Goal: Task Accomplishment & Management: Manage account settings

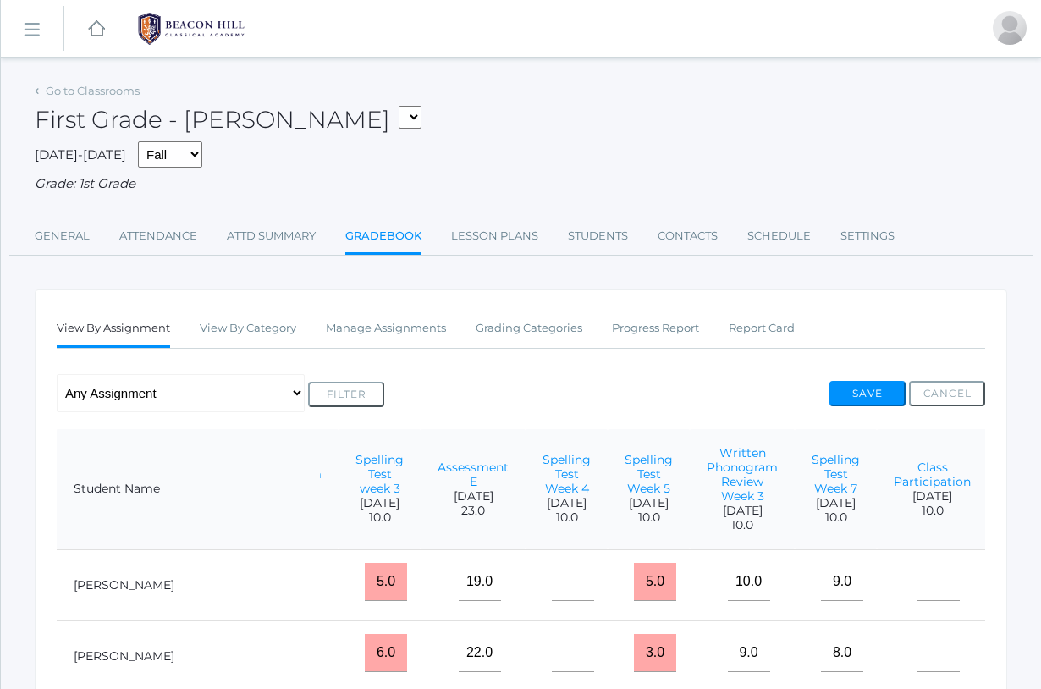
scroll to position [0, 344]
click at [659, 316] on link "Progress Report" at bounding box center [655, 329] width 87 height 34
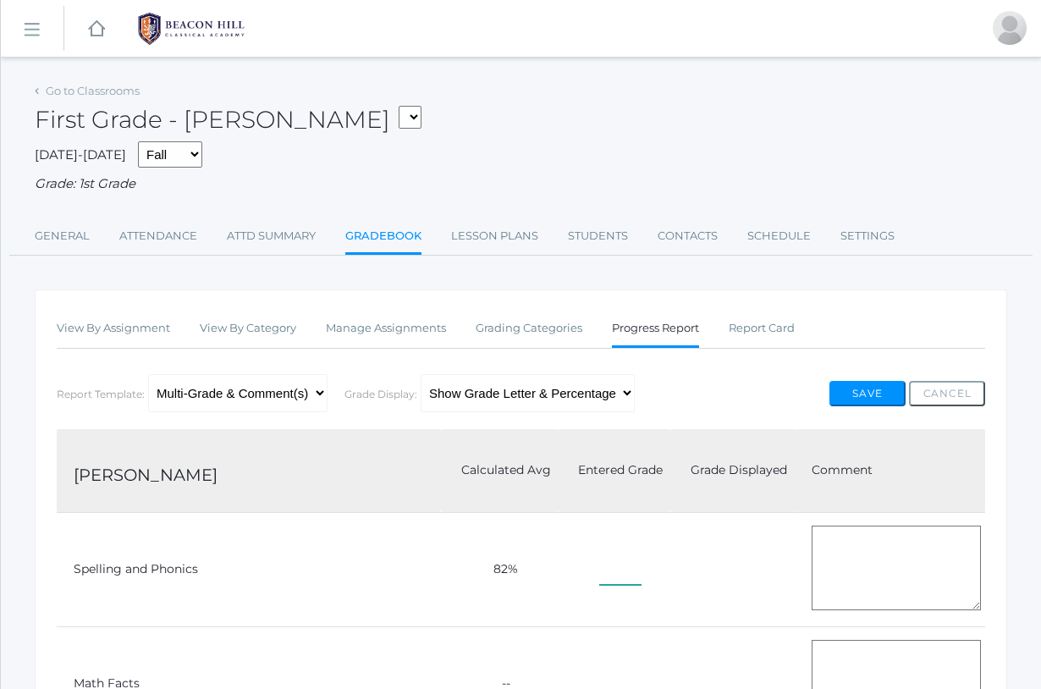
click at [599, 551] on input"] "text" at bounding box center [620, 566] width 42 height 38
type input"] "82"
click at [846, 548] on textarea at bounding box center [896, 568] width 169 height 85
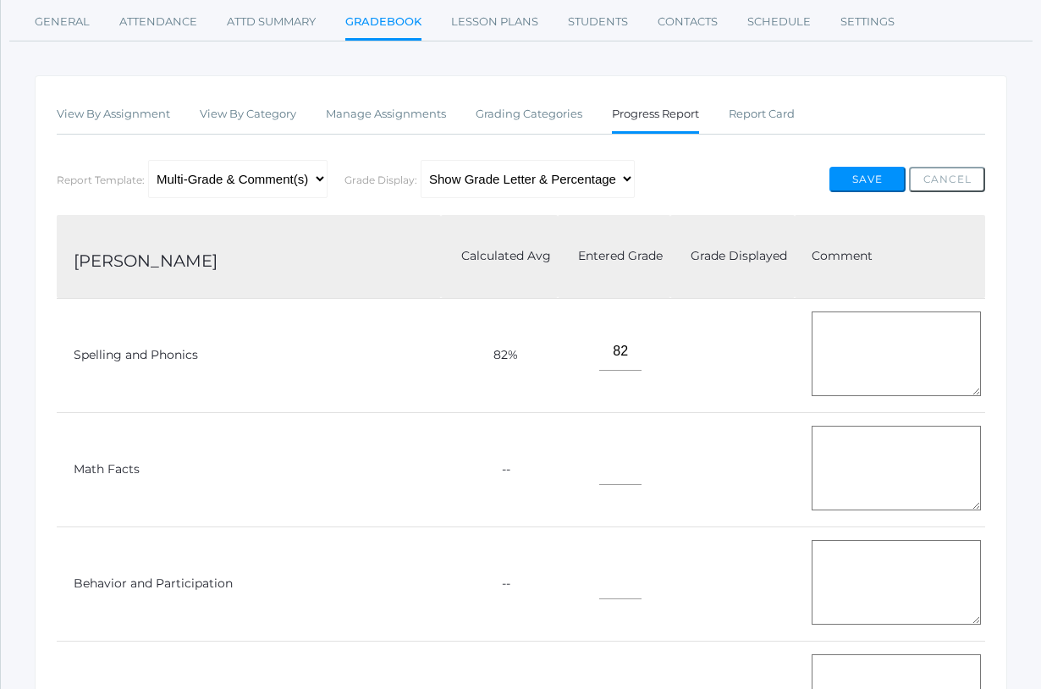
scroll to position [198, 0]
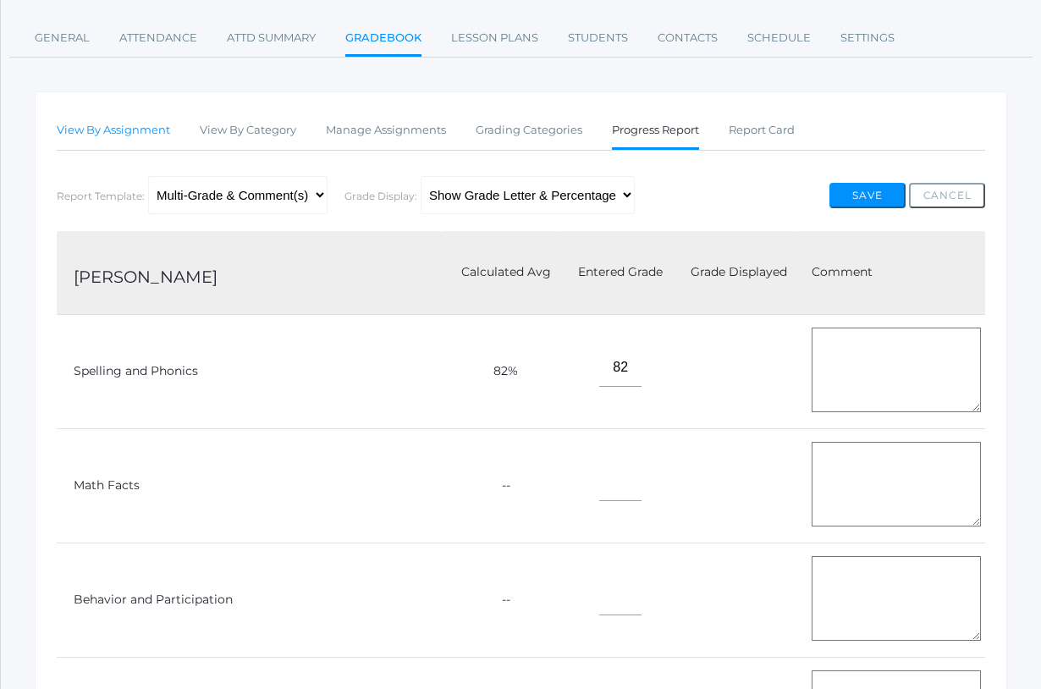
click at [141, 123] on link "View By Assignment" at bounding box center [113, 130] width 113 height 34
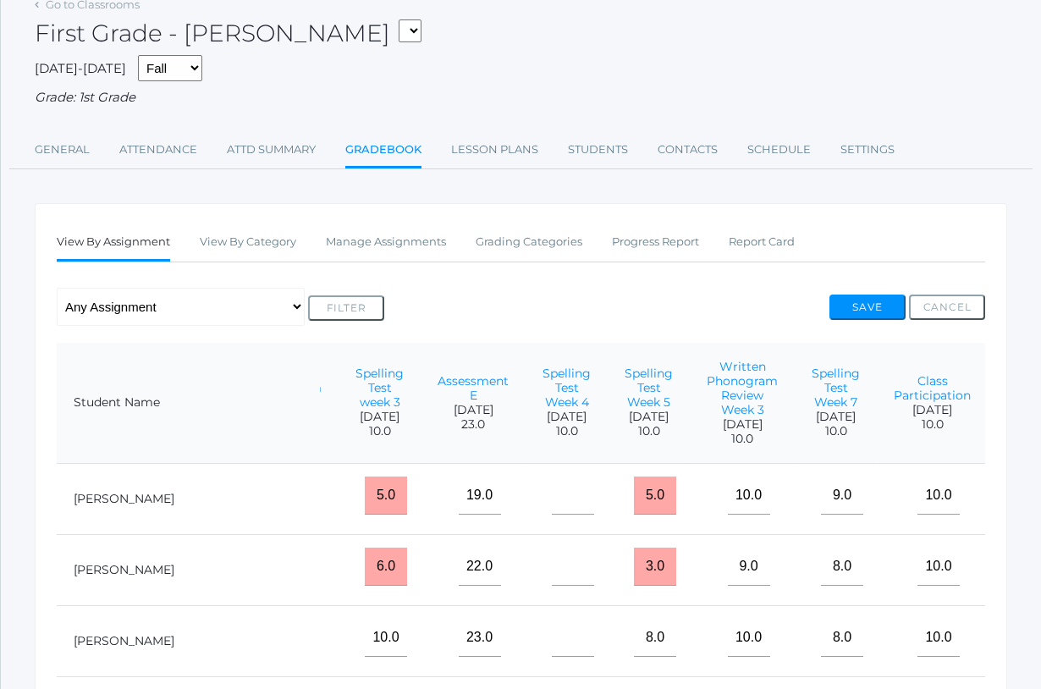
scroll to position [0, 344]
click at [707, 26] on div "First Grade - [PERSON_NAME] 01LA - First Grade [PERSON_NAME] 01LA - First Grade…" at bounding box center [521, 23] width 973 height 63
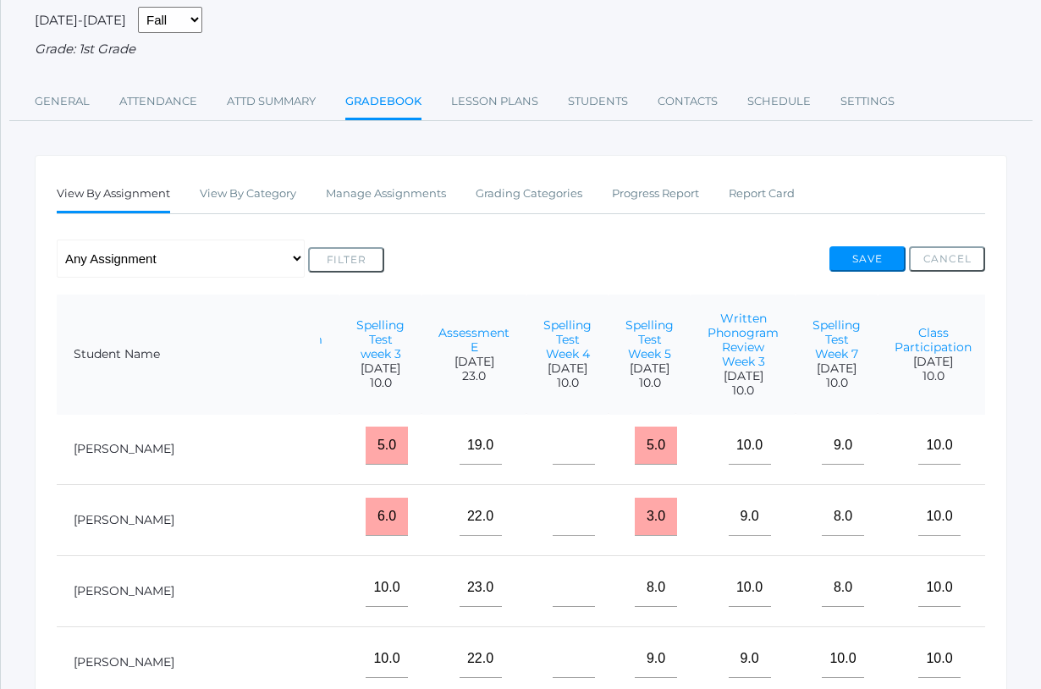
scroll to position [133, 0]
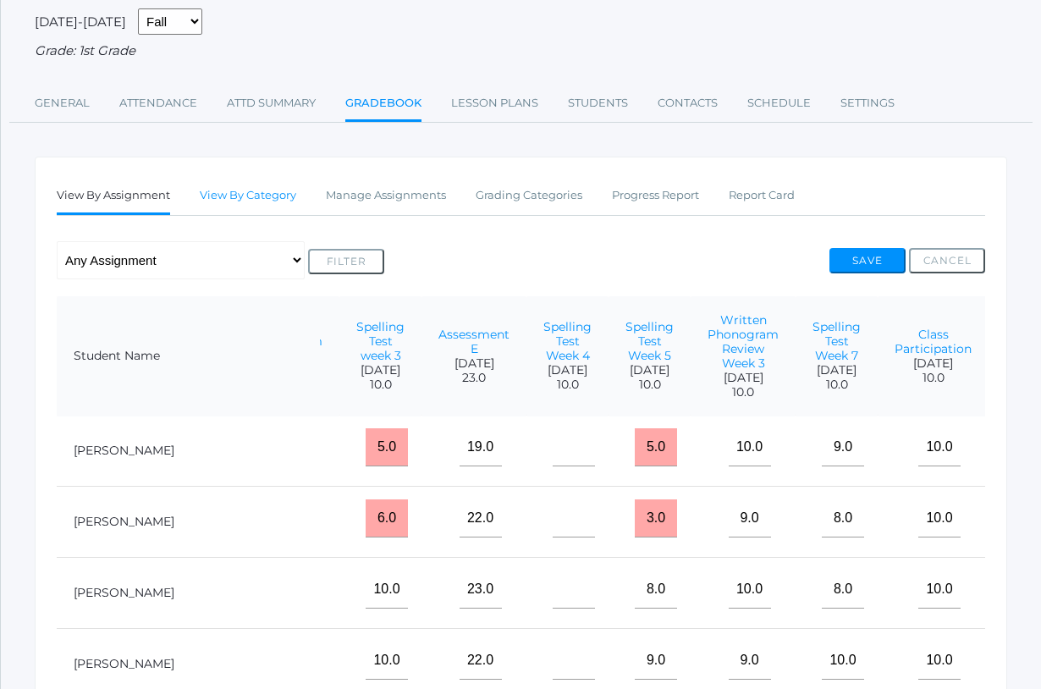
click at [237, 186] on link "View By Category" at bounding box center [248, 196] width 97 height 34
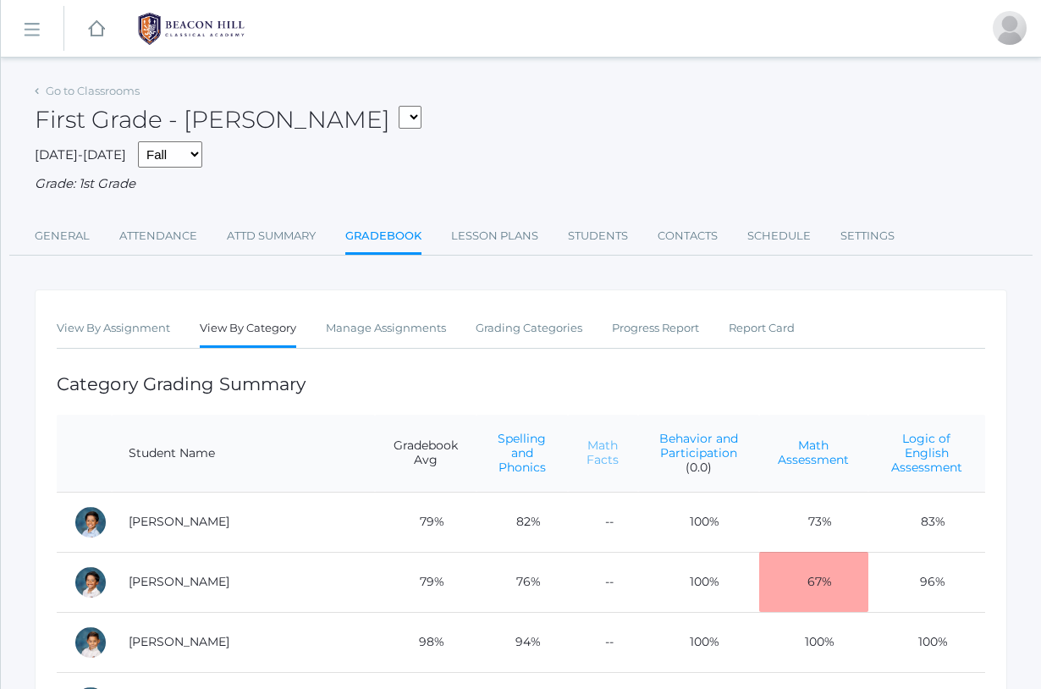
click at [587, 446] on link "Math Facts" at bounding box center [603, 453] width 32 height 30
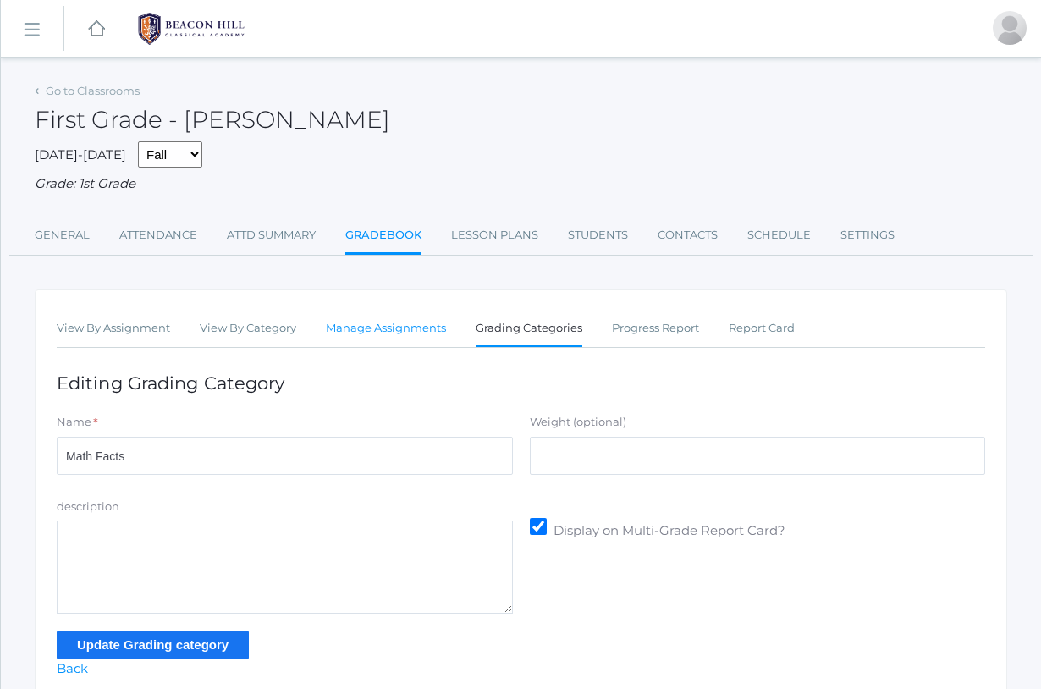
click at [382, 318] on link "Manage Assignments" at bounding box center [386, 329] width 120 height 34
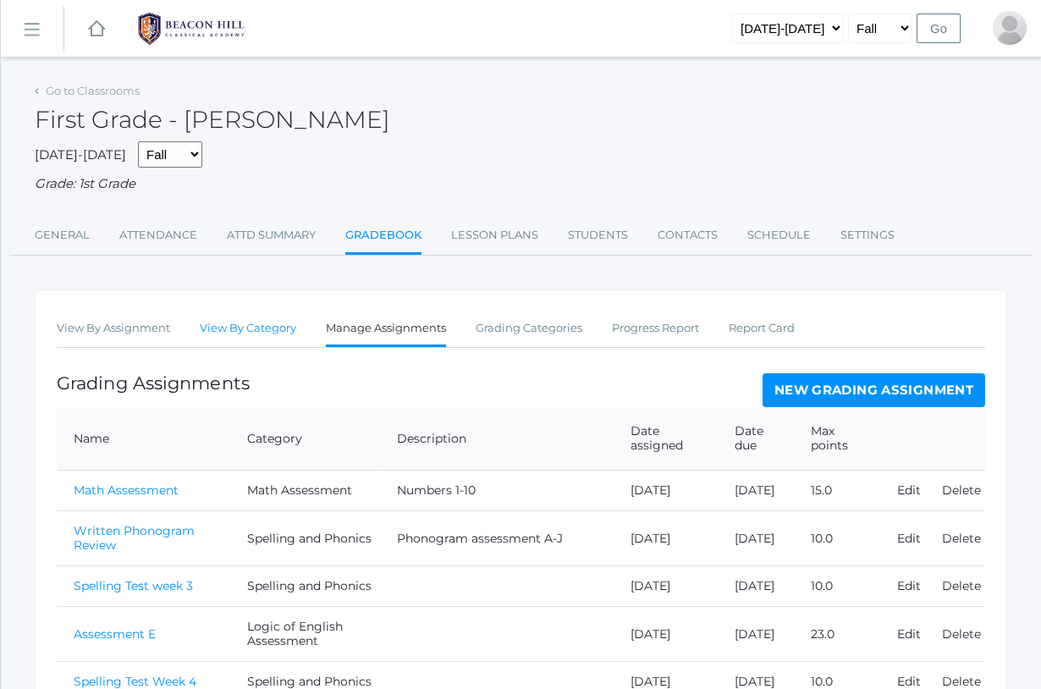
click at [251, 324] on link "View By Category" at bounding box center [248, 329] width 97 height 34
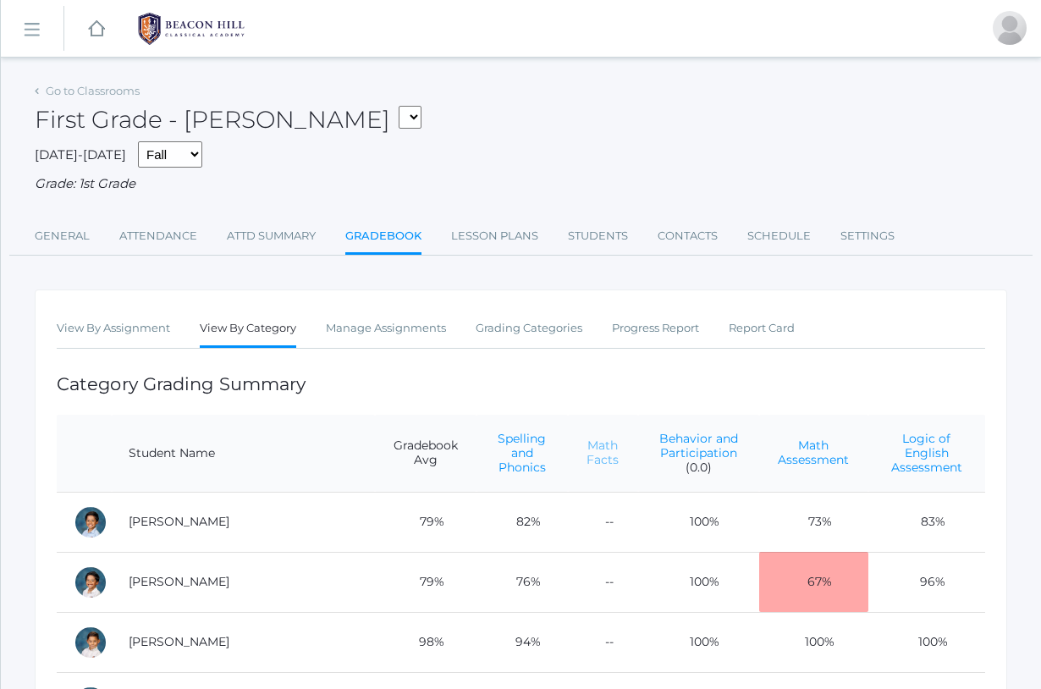
click at [587, 442] on link "Math Facts" at bounding box center [603, 453] width 32 height 30
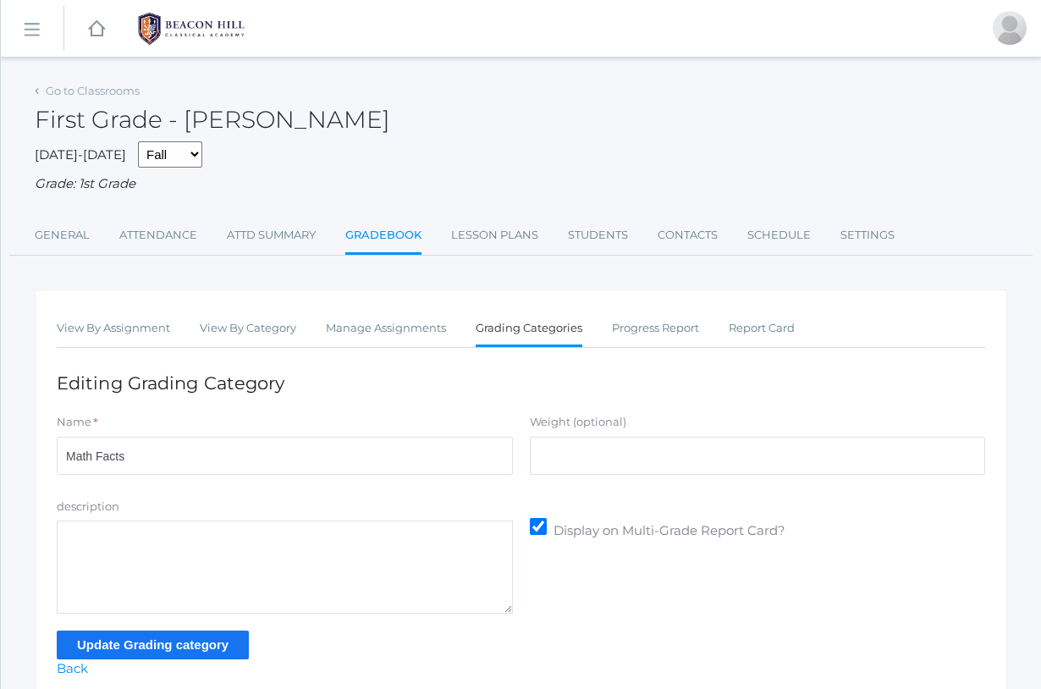
click at [290, 554] on textarea "description" at bounding box center [285, 567] width 456 height 93
type textarea "+0 Math facts"
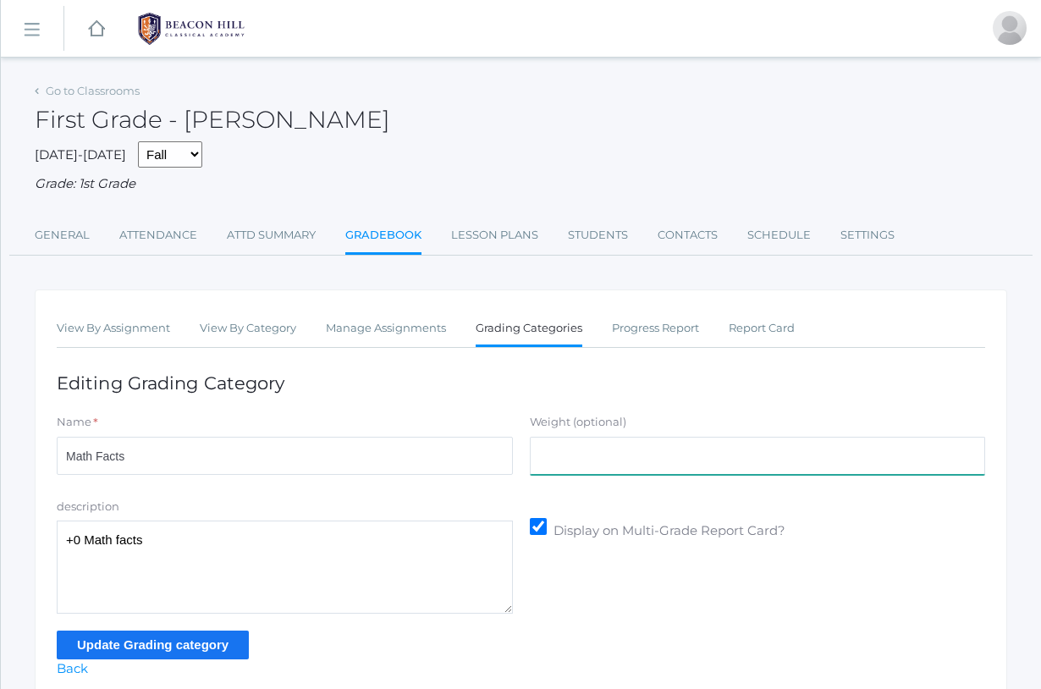
click at [608, 450] on input "Weight (optional)" at bounding box center [758, 456] width 456 height 38
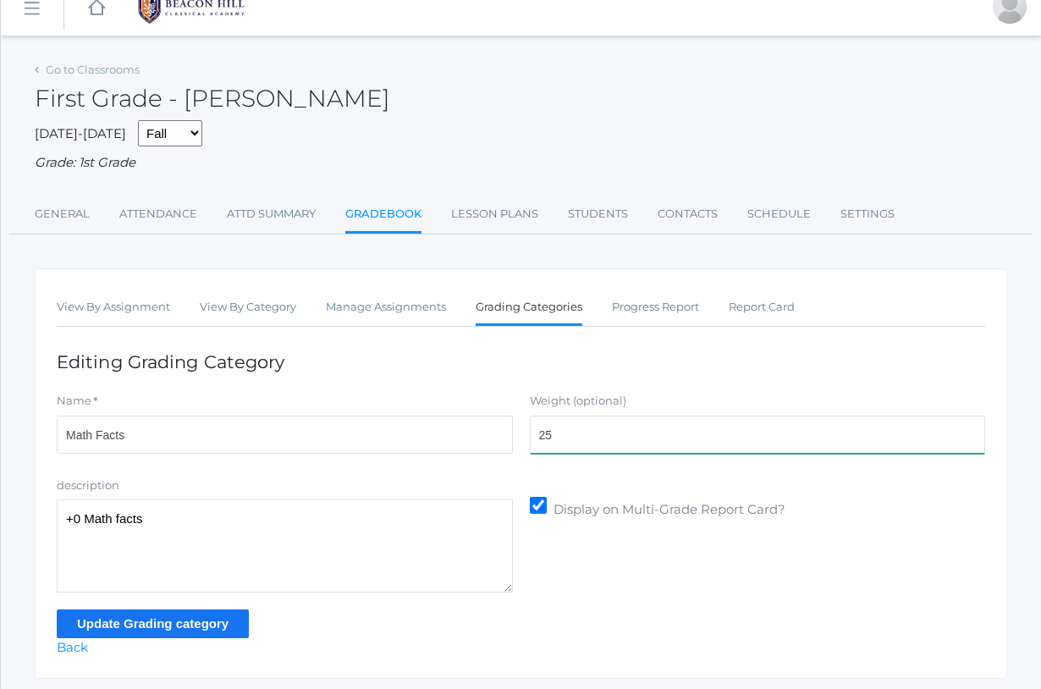
scroll to position [23, 0]
type input "25"
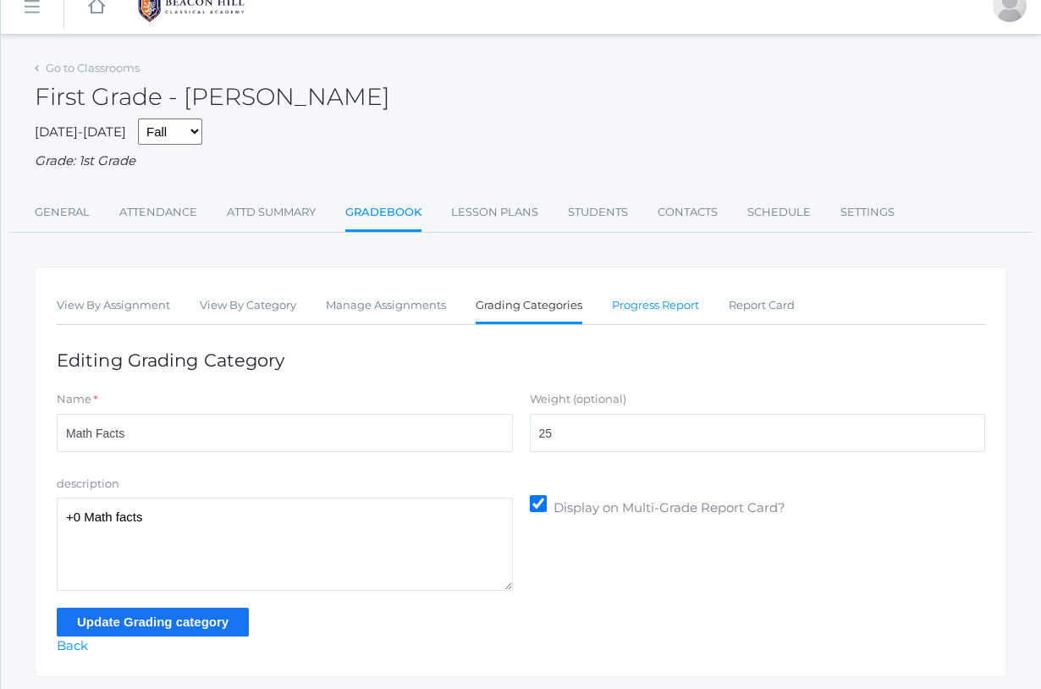
click at [656, 292] on link "Progress Report" at bounding box center [655, 306] width 87 height 34
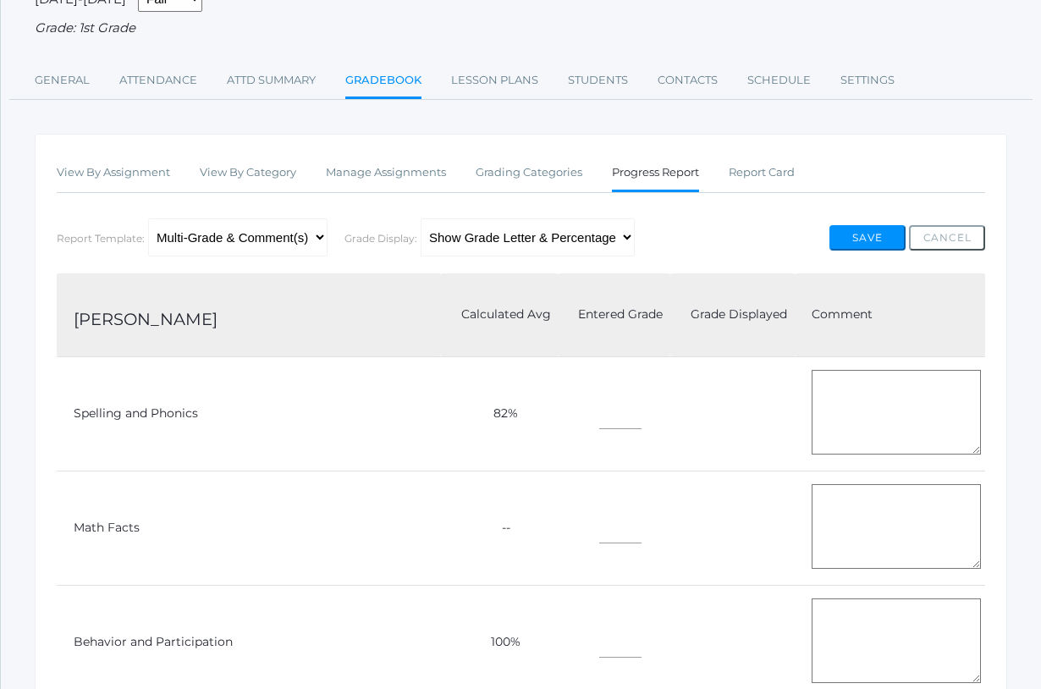
scroll to position [159, 0]
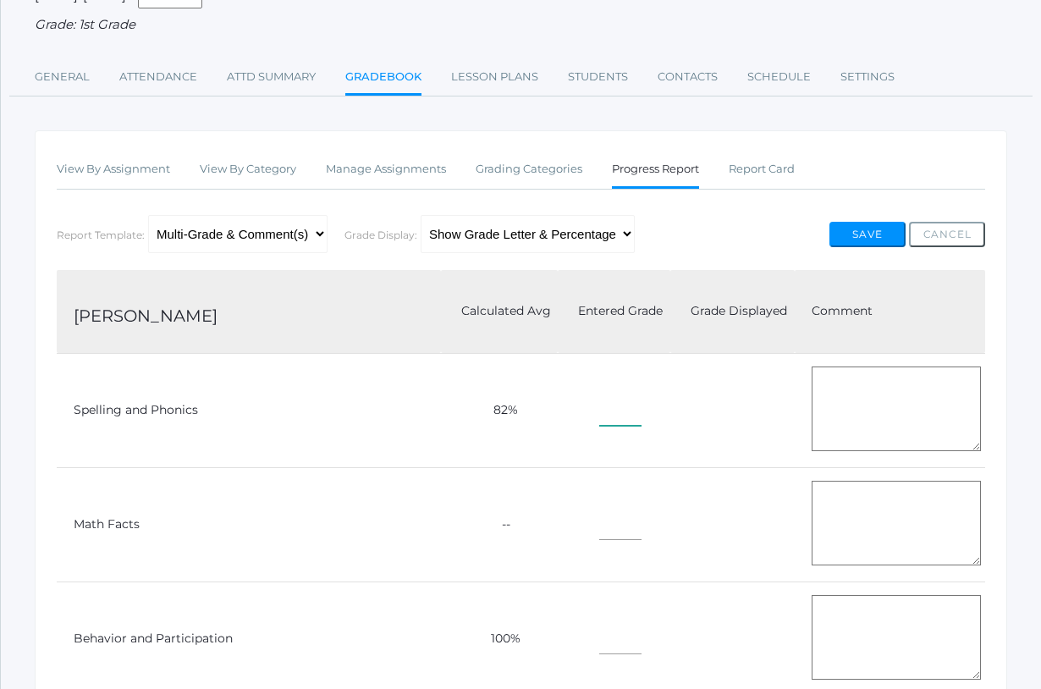
click at [599, 394] on input"] "text" at bounding box center [620, 407] width 42 height 38
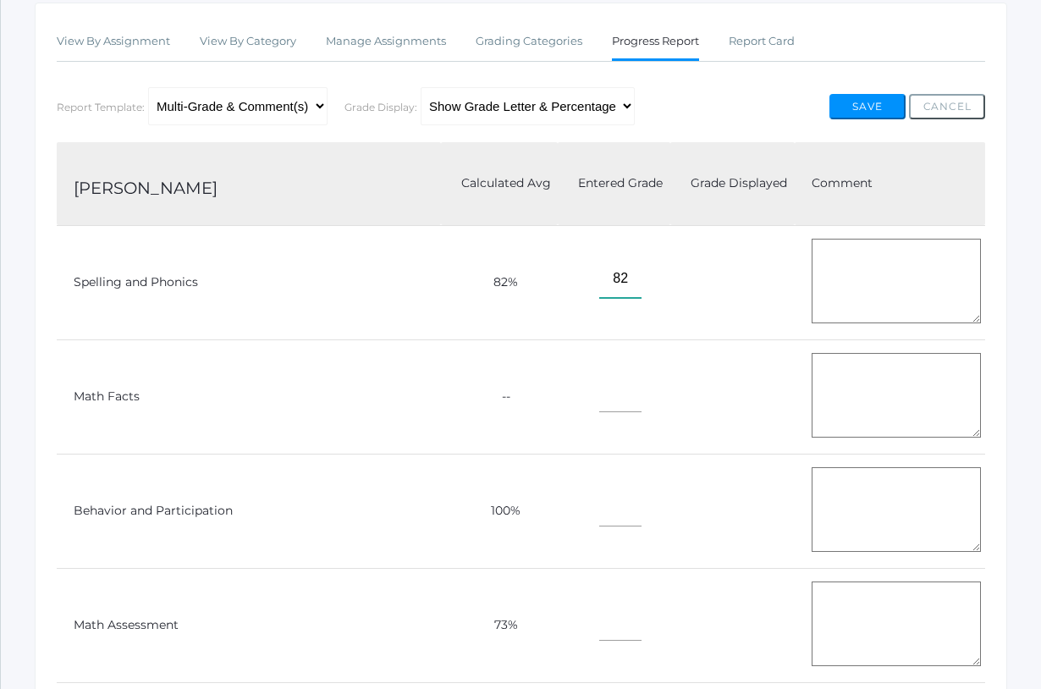
scroll to position [302, 0]
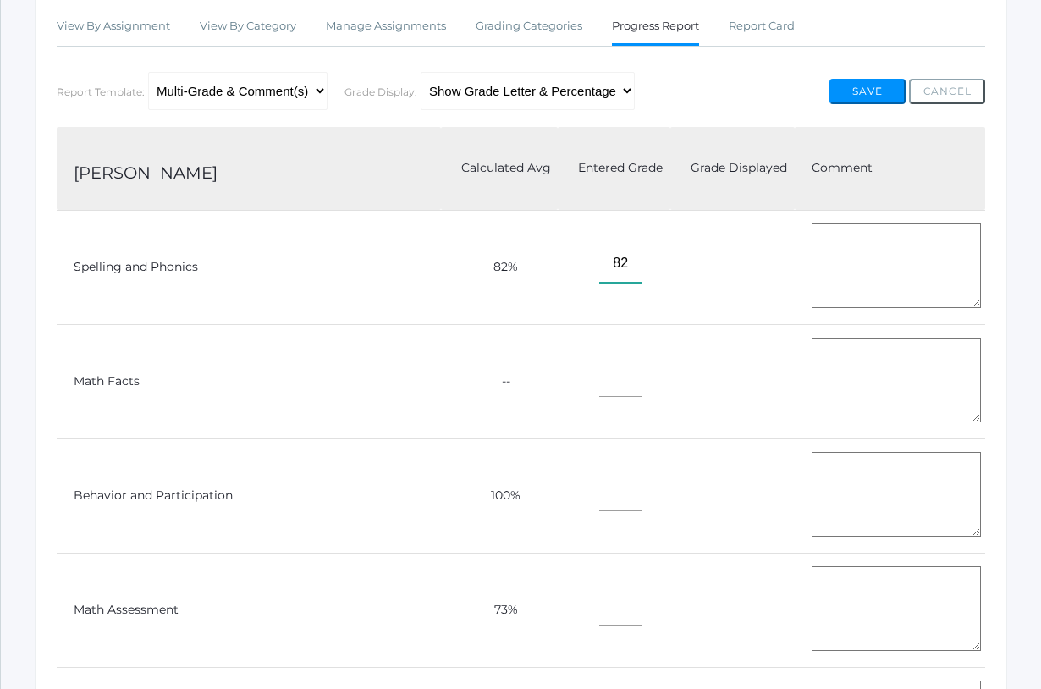
type input"] "82"
click at [599, 490] on input"] "text" at bounding box center [620, 492] width 42 height 38
type input"] "100"
click at [599, 609] on input"] "text" at bounding box center [620, 606] width 42 height 38
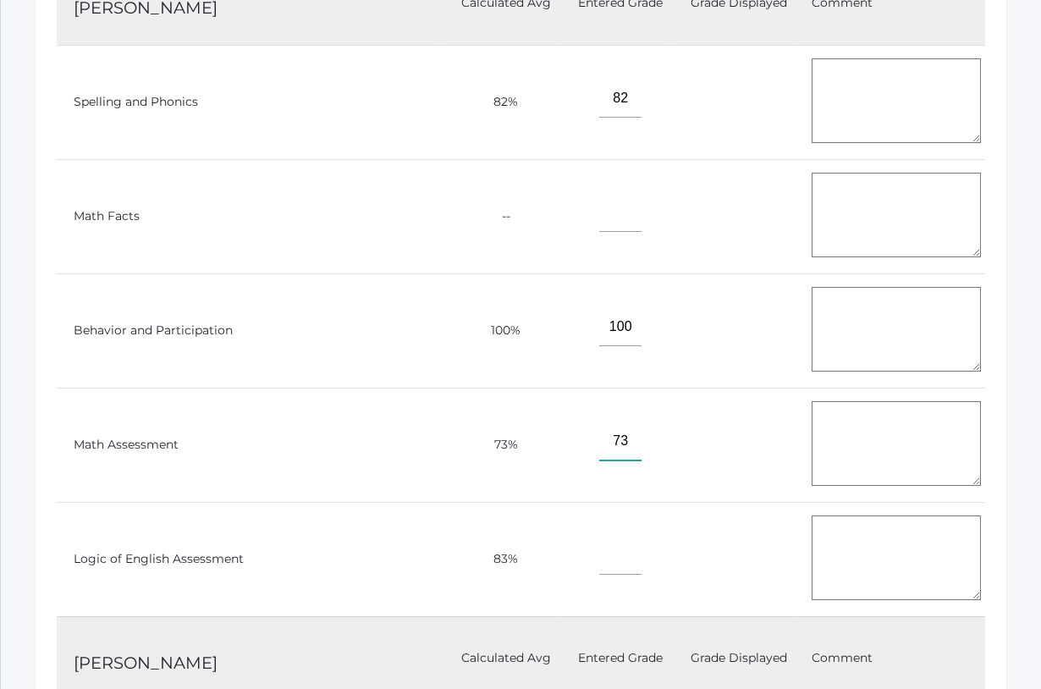
scroll to position [477, 0]
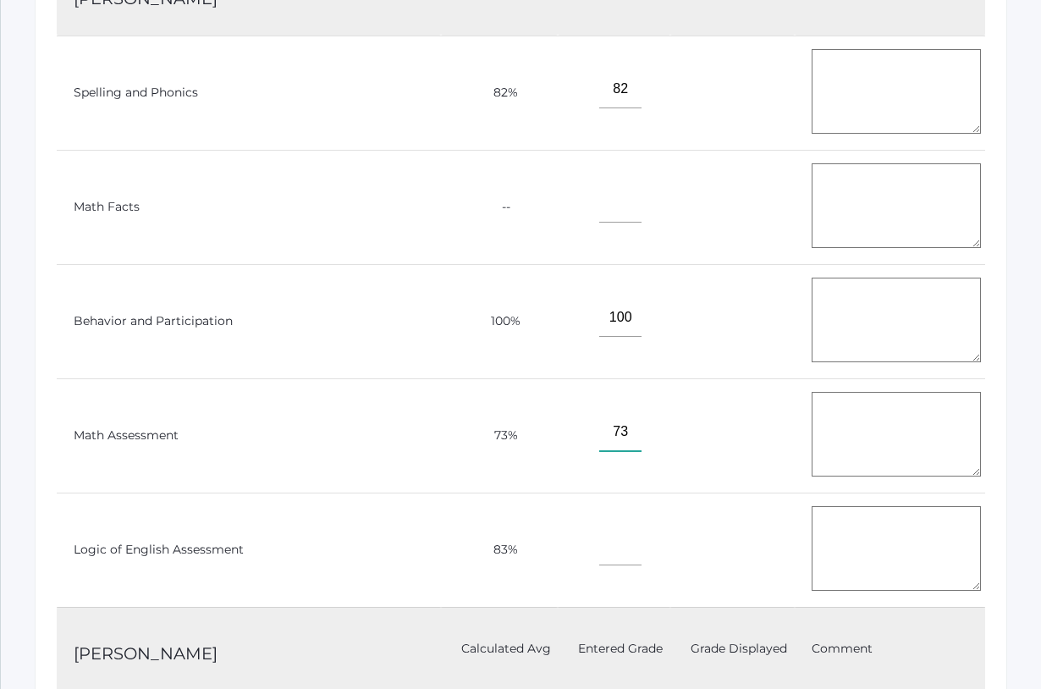
type input"] "73"
click at [599, 546] on input"] "text" at bounding box center [620, 546] width 42 height 38
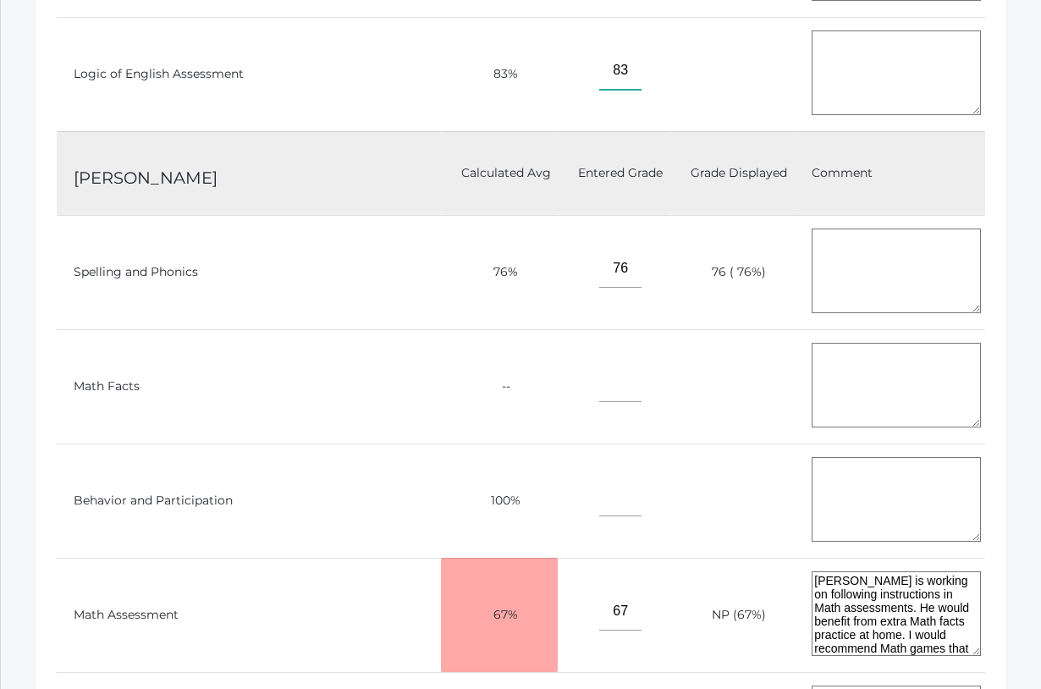
scroll to position [953, 0]
type input"] "83"
click at [599, 378] on input"] "text" at bounding box center [620, 382] width 42 height 38
type input"] "1"
click at [599, 494] on input"] "text" at bounding box center [620, 496] width 42 height 38
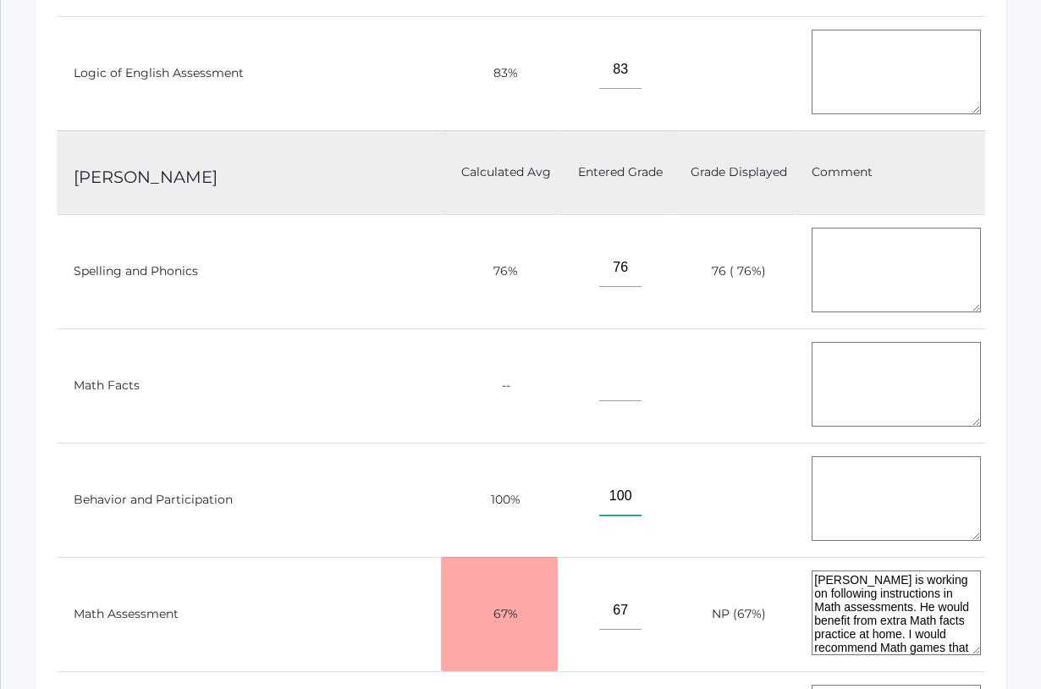
type input"] "100"
click at [565, 604] on td "67" at bounding box center [614, 614] width 112 height 114
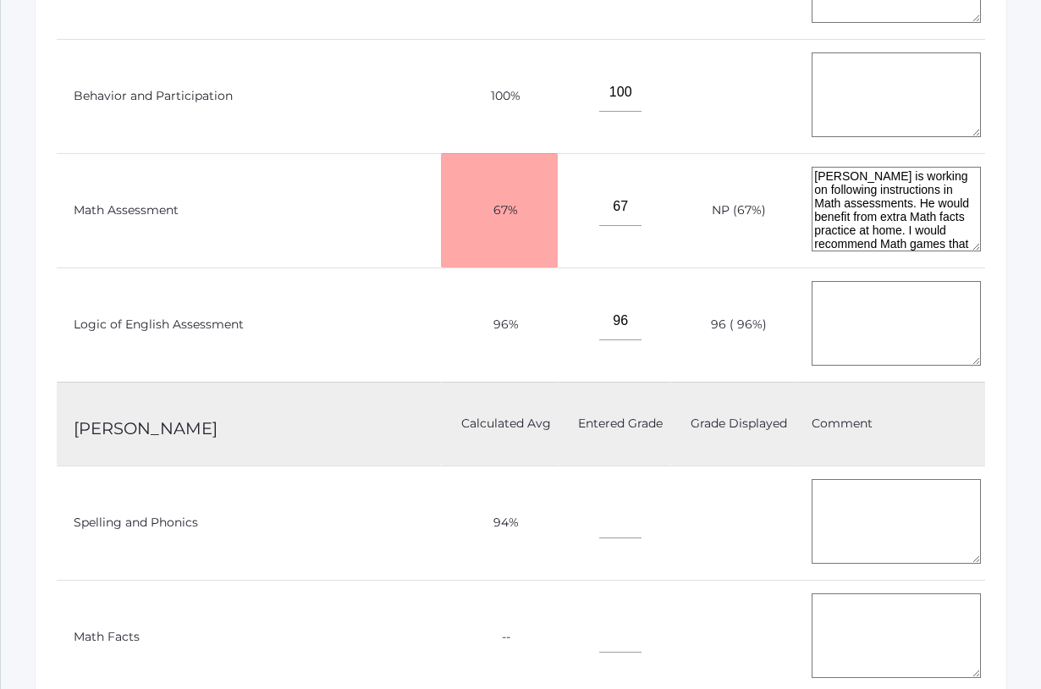
scroll to position [1374, 0]
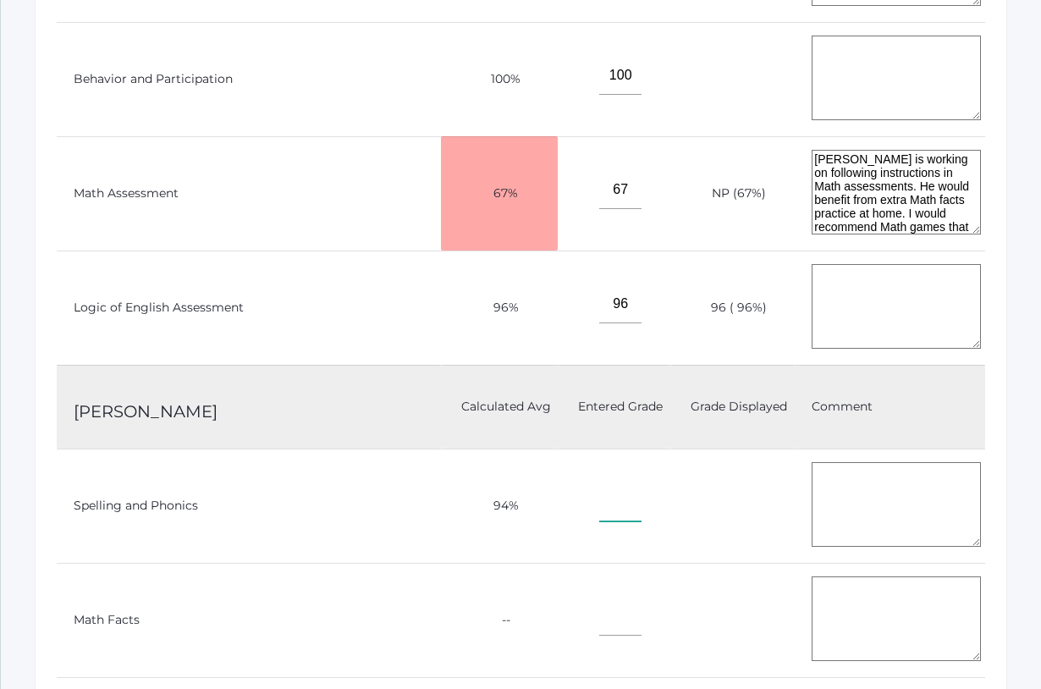
click at [599, 496] on input"] "text" at bounding box center [620, 502] width 42 height 38
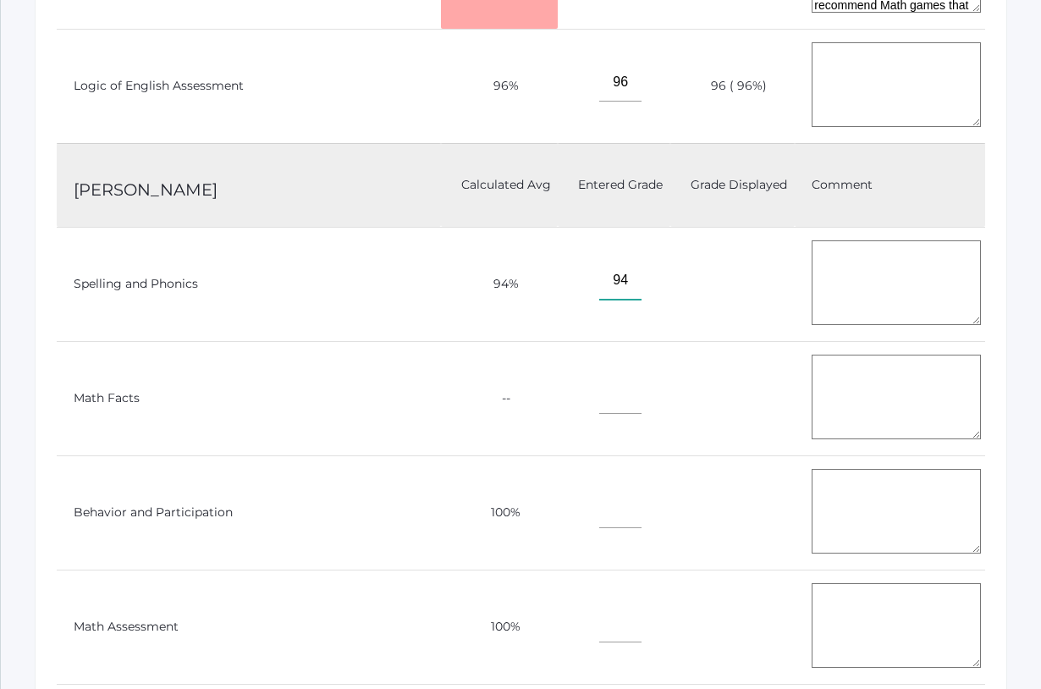
scroll to position [1598, 0]
type input"] "94"
click at [599, 502] on input"] "text" at bounding box center [620, 507] width 42 height 38
type input"] "100"
click at [558, 618] on td at bounding box center [614, 624] width 112 height 114
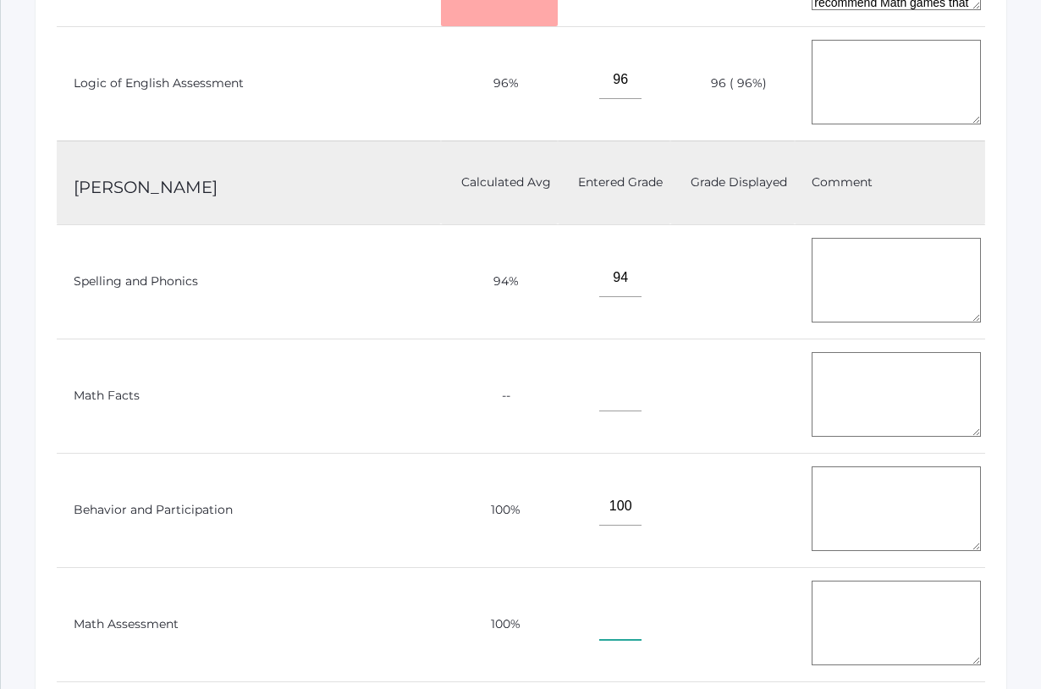
click at [599, 624] on input"] "text" at bounding box center [620, 621] width 42 height 38
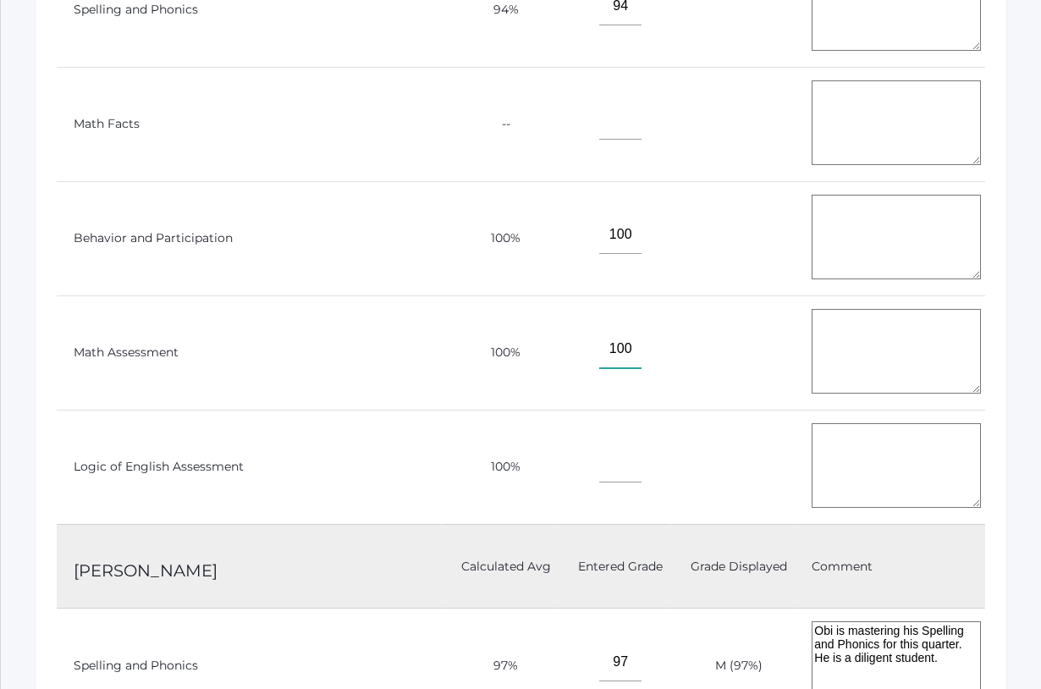
scroll to position [1873, 0]
type input"] "100"
click at [599, 469] on input"] "text" at bounding box center [620, 461] width 42 height 38
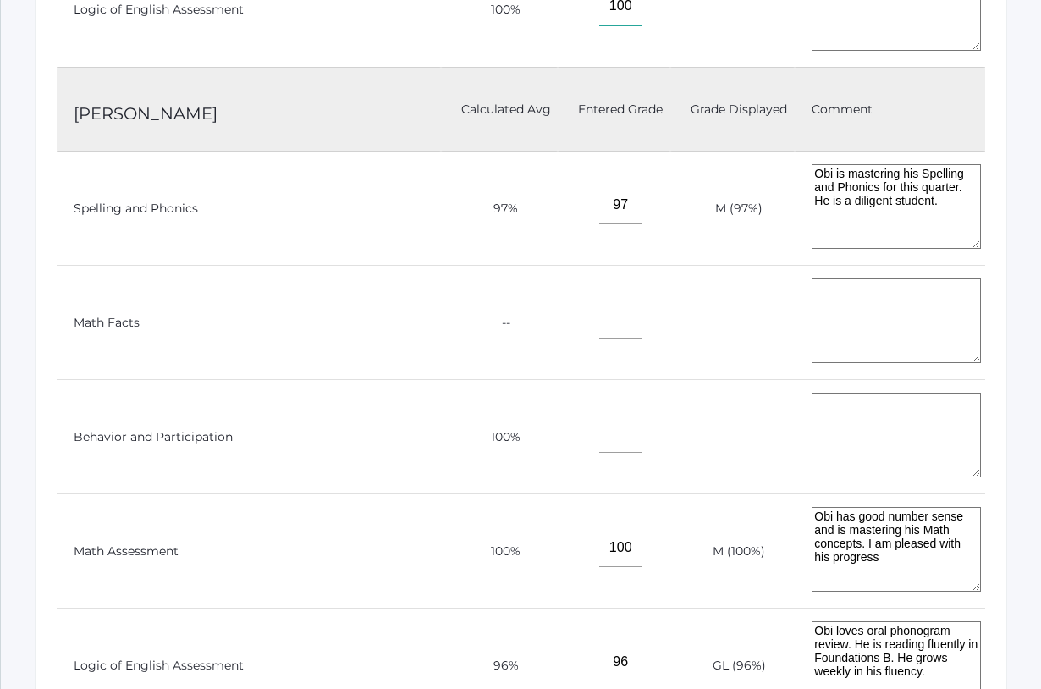
scroll to position [2328, 0]
type input"] "100"
click at [599, 433] on input"] "text" at bounding box center [620, 433] width 42 height 38
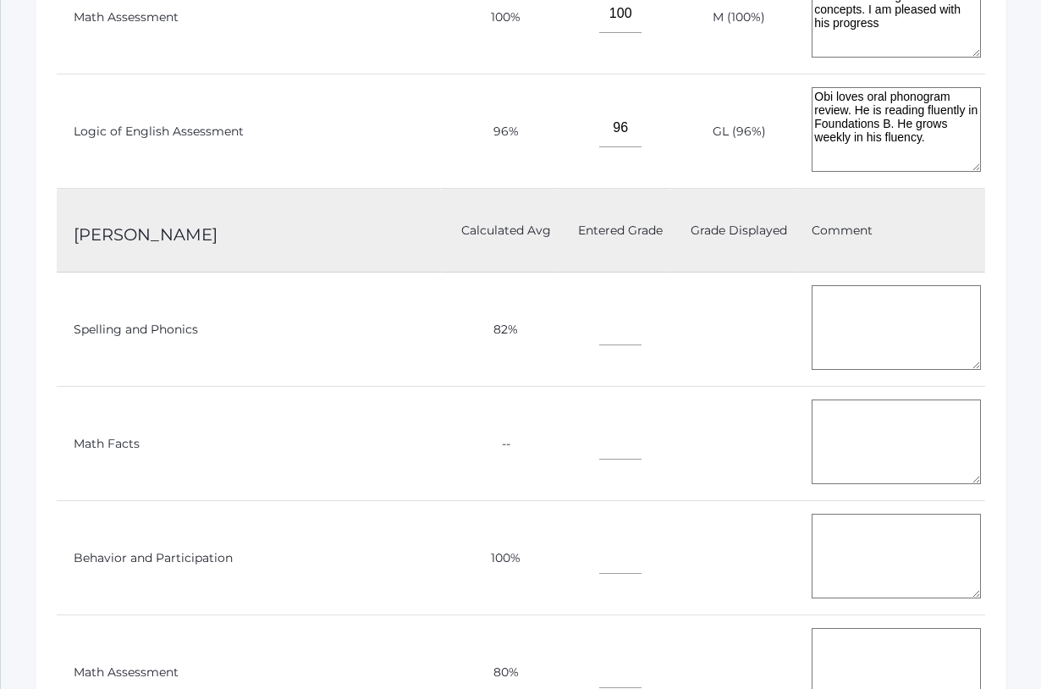
scroll to position [2865, 0]
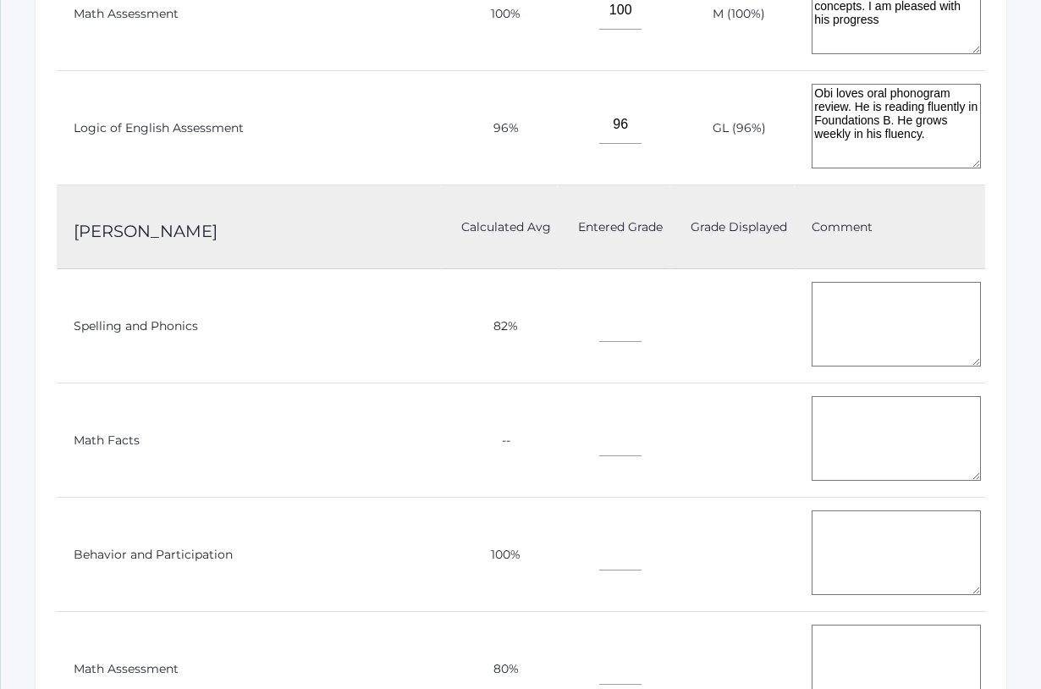
type input"] "100"
click at [599, 323] on input"] "text" at bounding box center [620, 323] width 42 height 38
type input"] "82"
click at [599, 545] on input"] "text" at bounding box center [620, 551] width 42 height 38
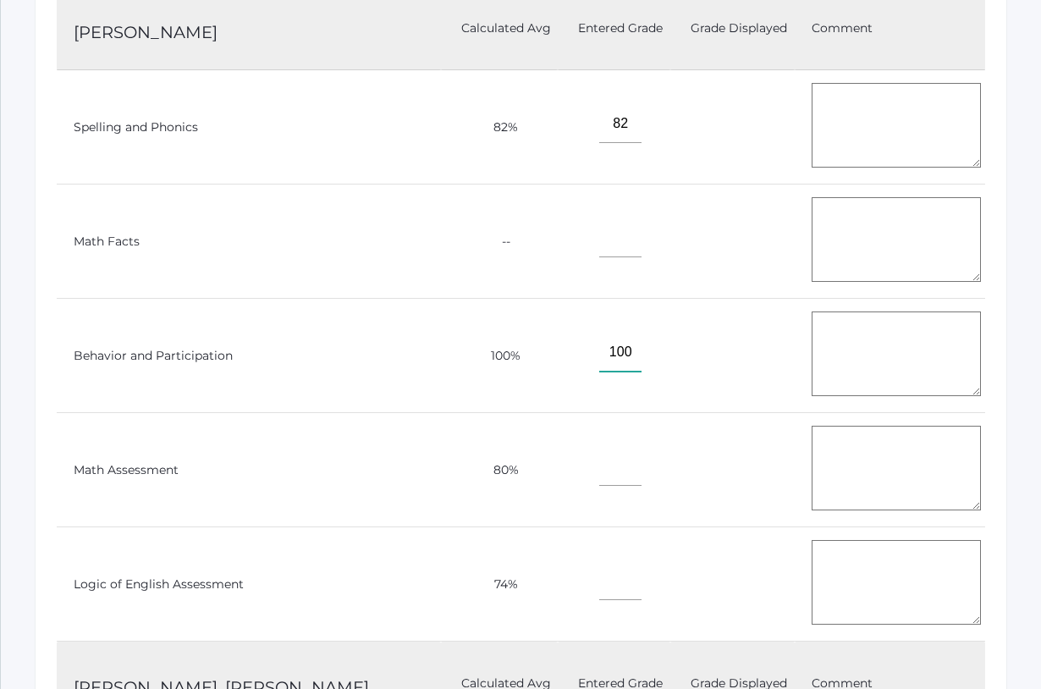
scroll to position [3073, 0]
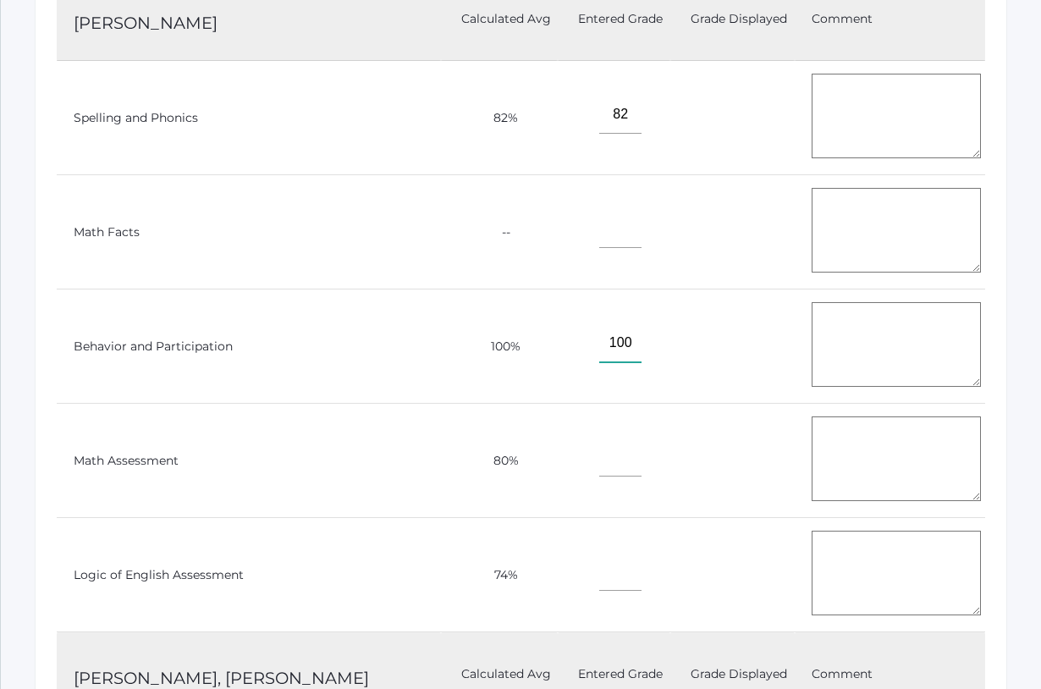
type input"] "100"
click at [599, 450] on input"] "text" at bounding box center [620, 458] width 42 height 38
type input"] "80"
click at [599, 564] on input"] "text" at bounding box center [620, 572] width 42 height 38
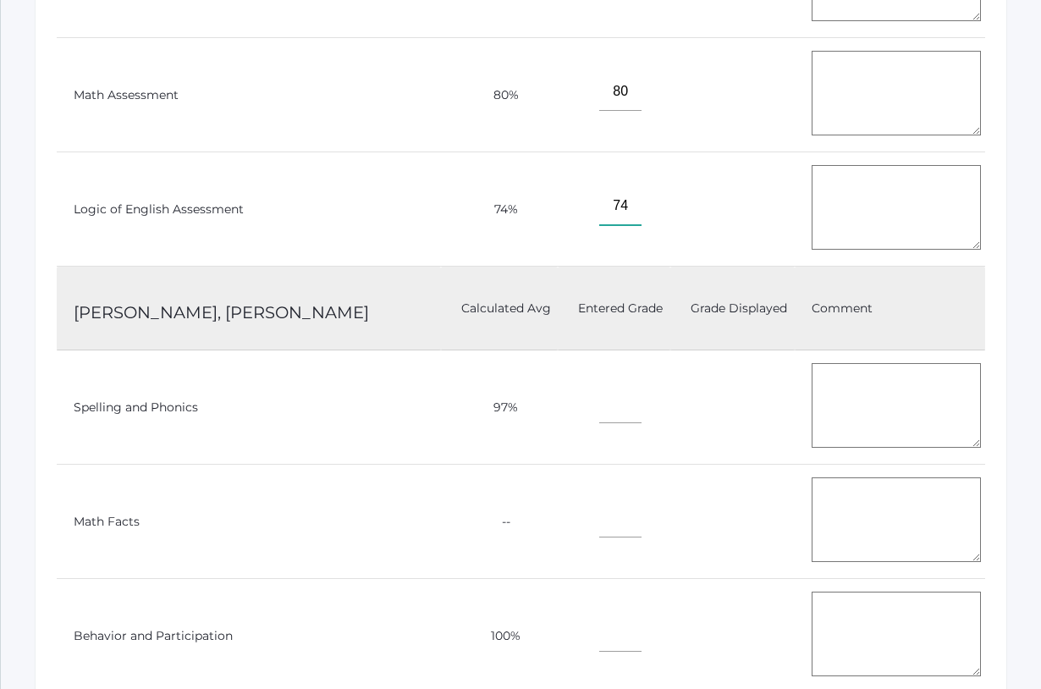
scroll to position [3442, 0]
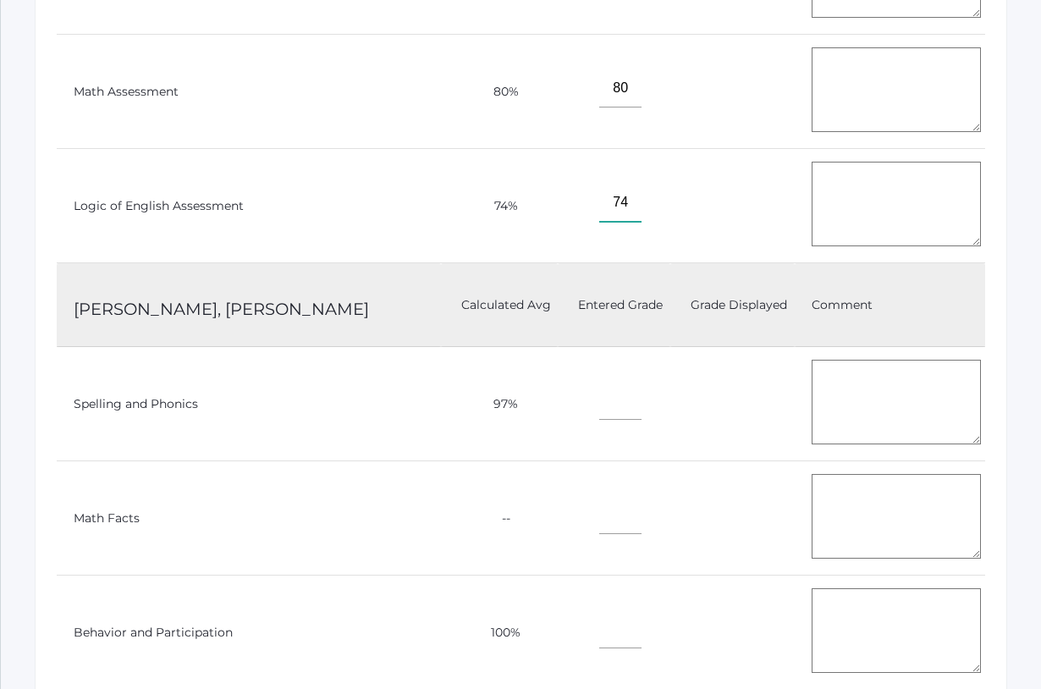
type input"] "74"
click at [599, 389] on input"] "text" at bounding box center [620, 401] width 42 height 38
type input"] "97"
click at [599, 615] on input"] "text" at bounding box center [620, 629] width 42 height 38
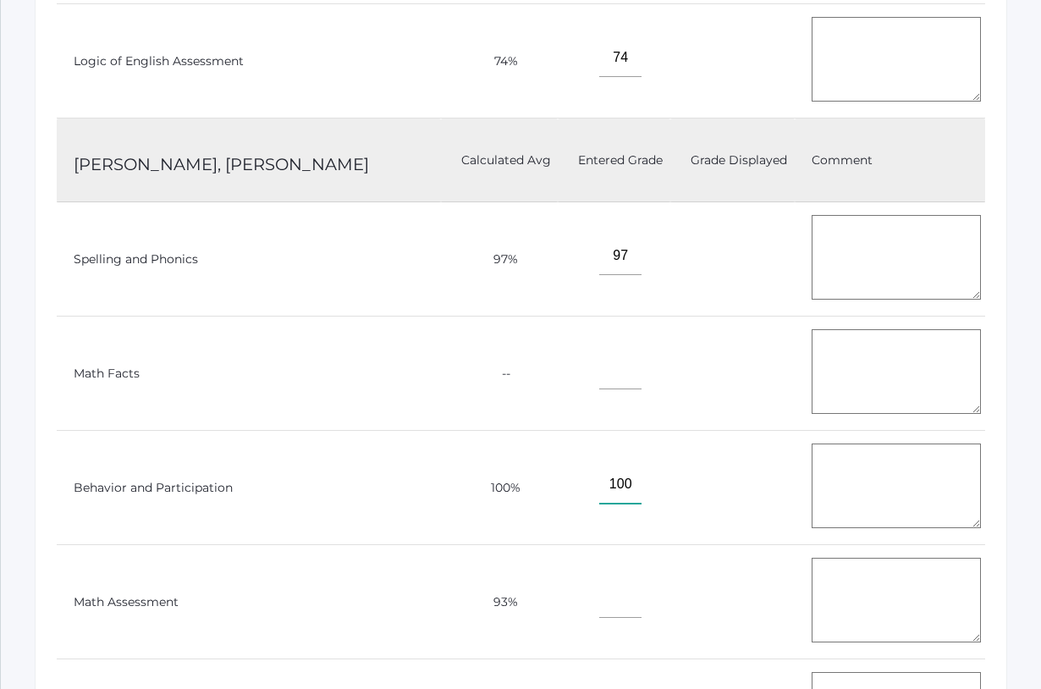
scroll to position [3595, 0]
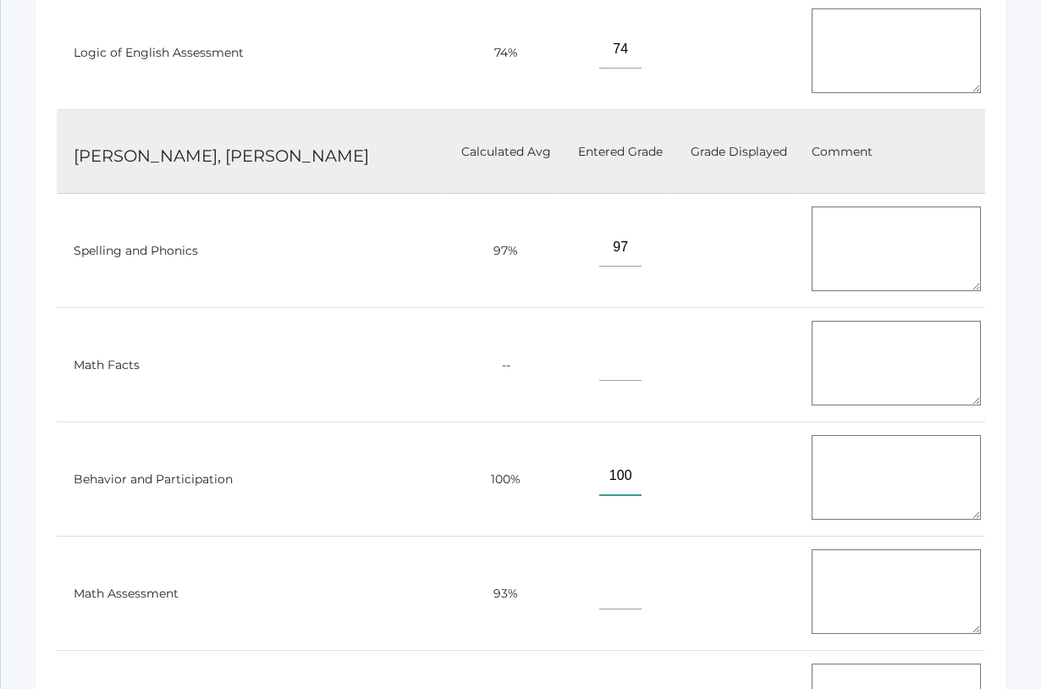
type input"] "100"
click at [599, 589] on input"] "text" at bounding box center [620, 590] width 42 height 38
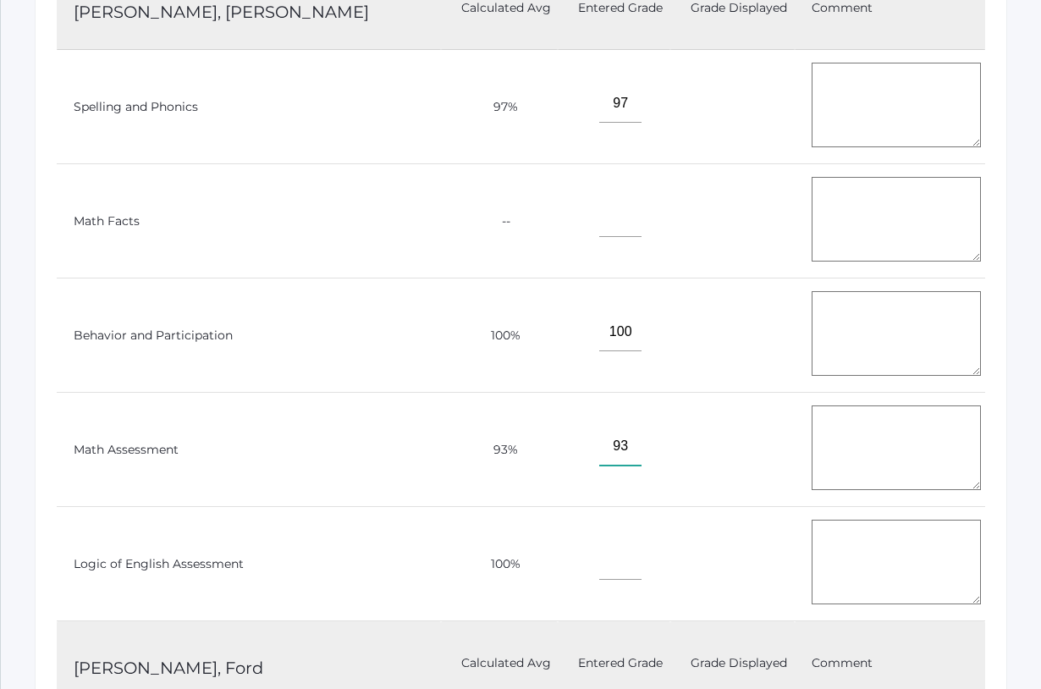
scroll to position [3746, 0]
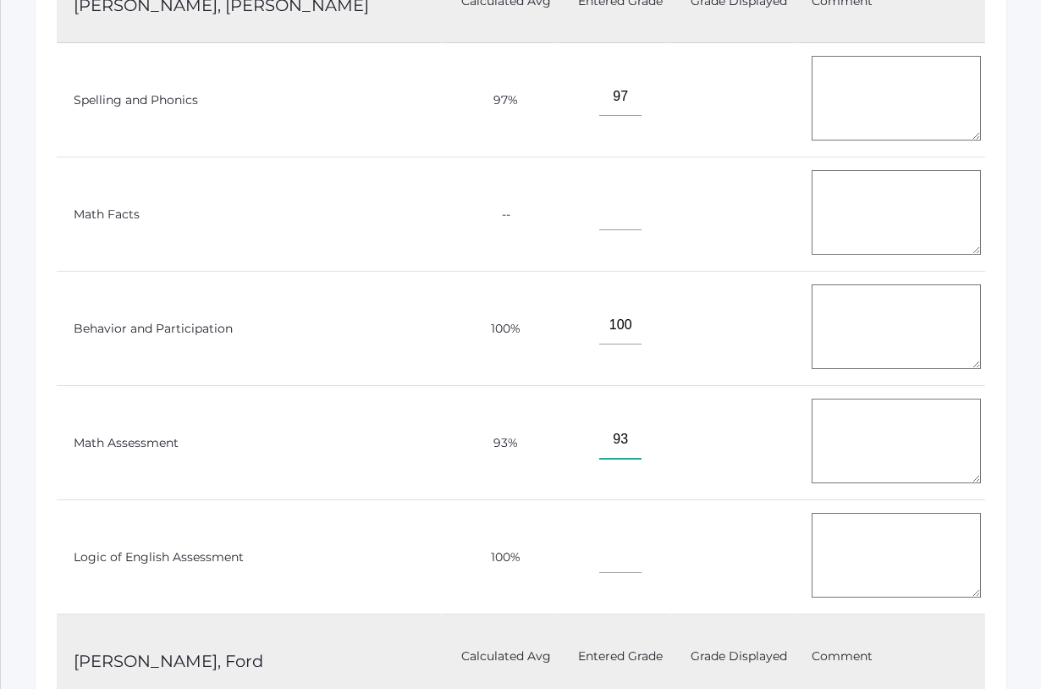
type input"] "93"
click at [599, 544] on input"] "text" at bounding box center [620, 554] width 42 height 38
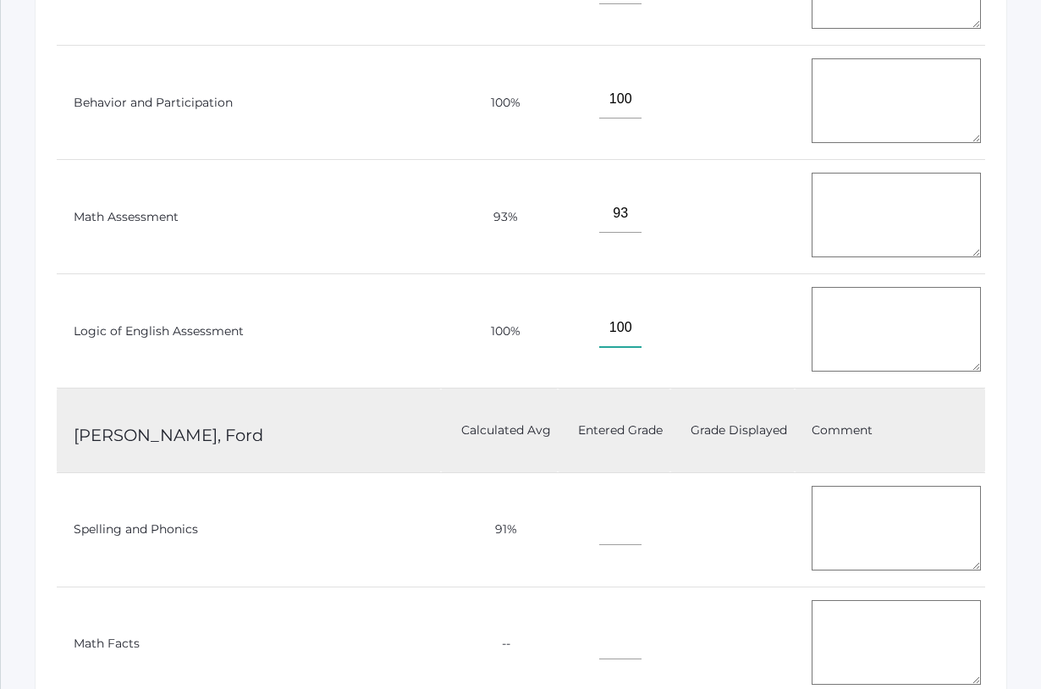
scroll to position [3990, 0]
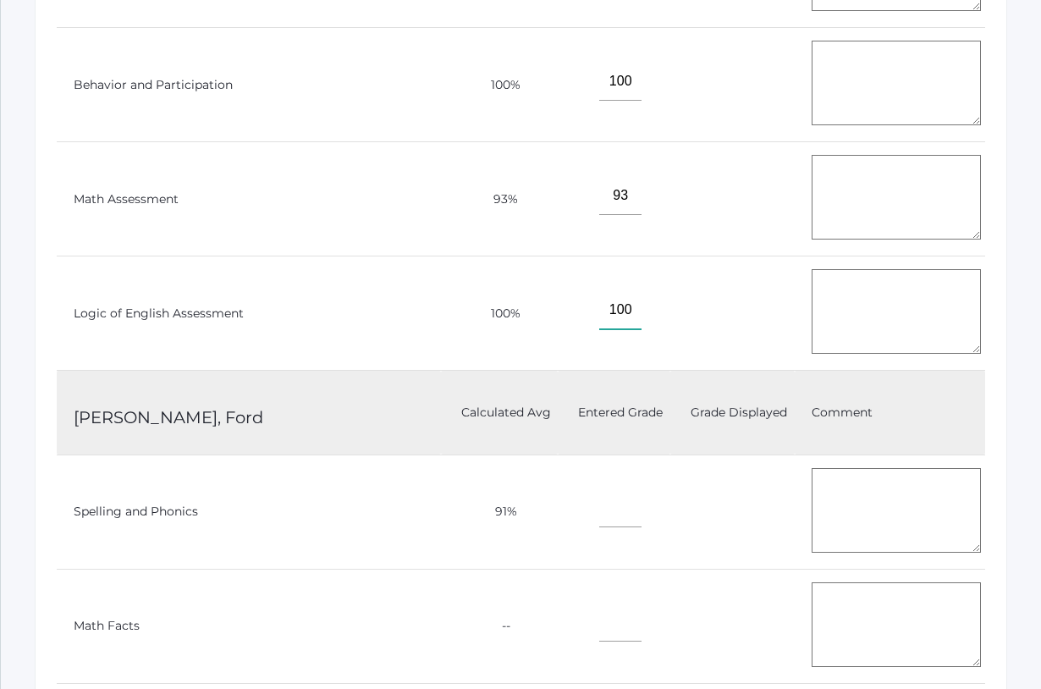
type input"] "100"
click at [599, 500] on input"] "text" at bounding box center [620, 508] width 42 height 38
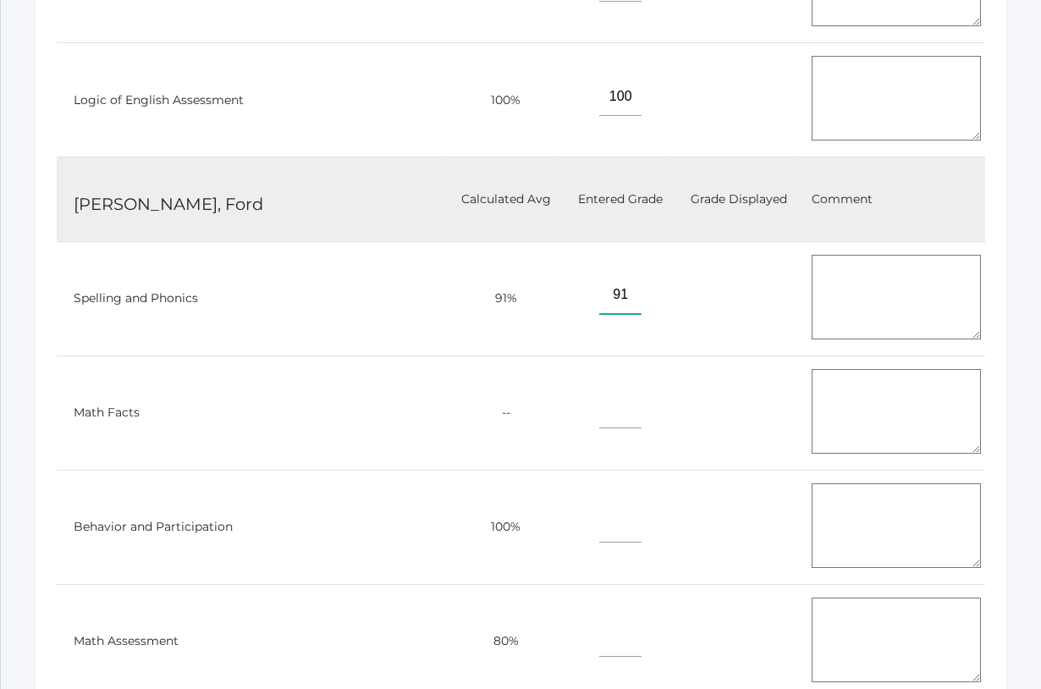
scroll to position [4218, 0]
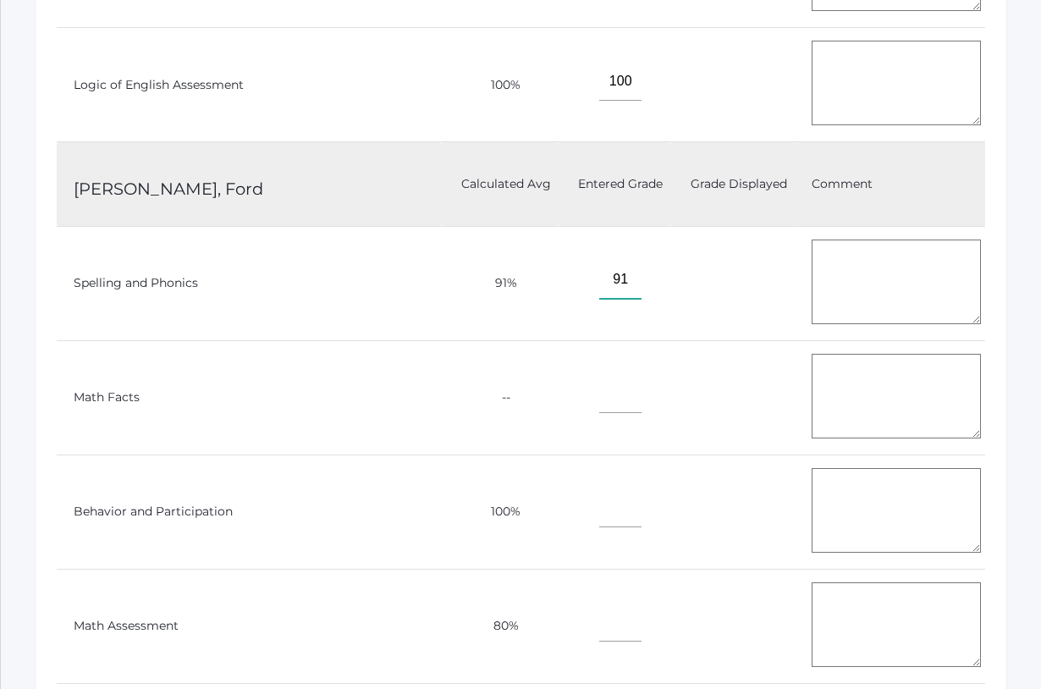
type input"] "91"
click at [599, 503] on input"] "text" at bounding box center [620, 508] width 42 height 38
type input"] "100"
click at [599, 622] on input"] "text" at bounding box center [620, 623] width 42 height 38
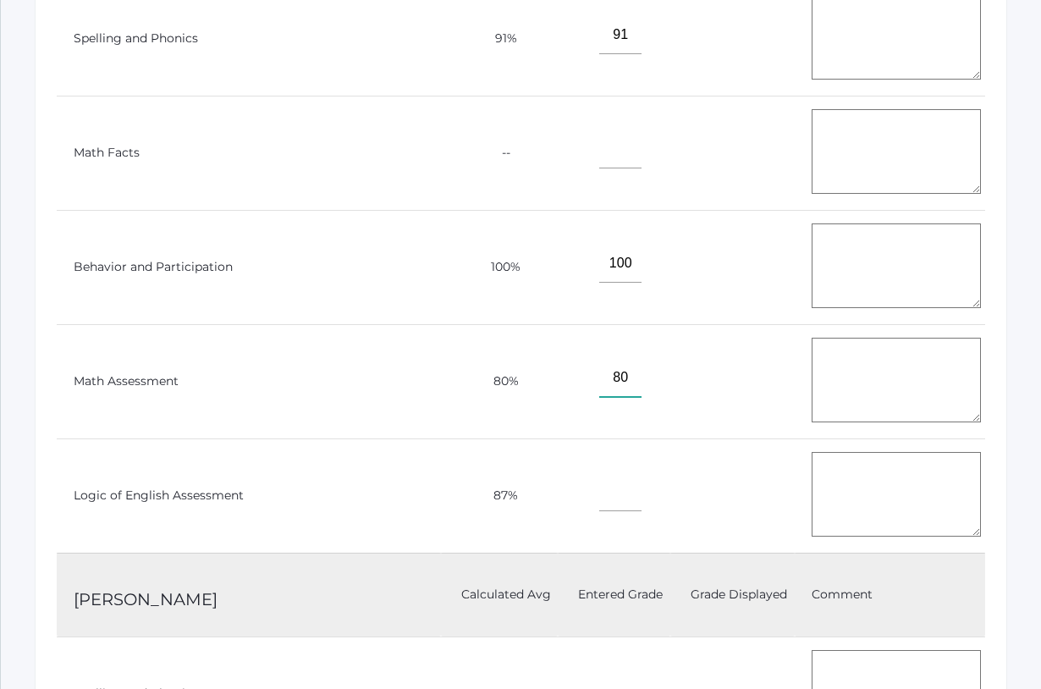
scroll to position [4480, 0]
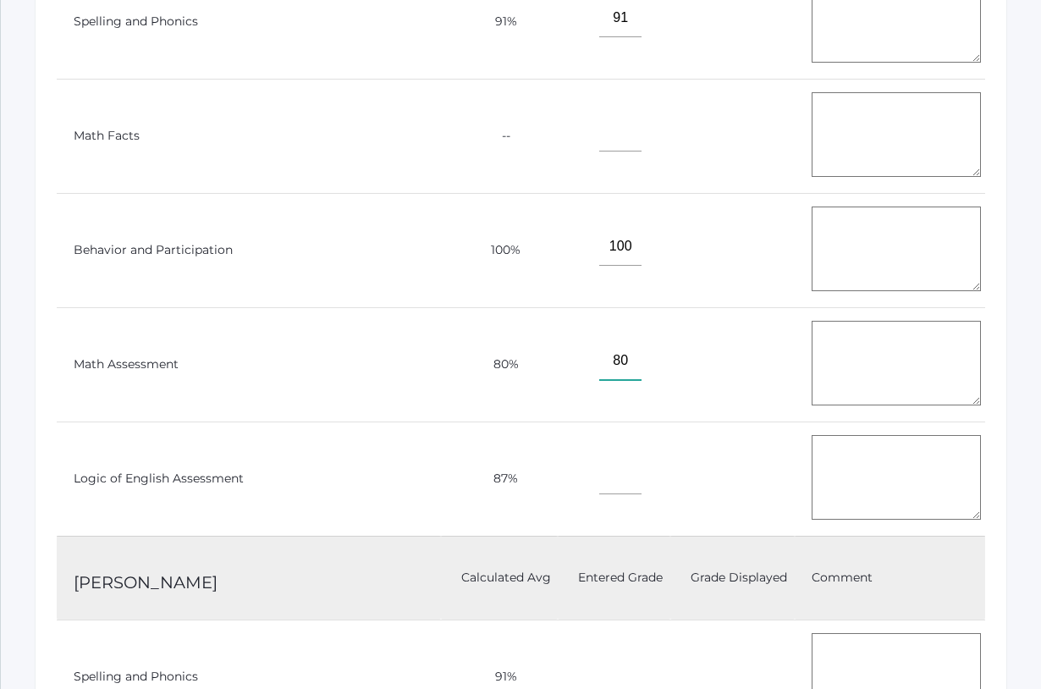
type input"] "80"
click at [599, 477] on input"] "text" at bounding box center [620, 475] width 42 height 38
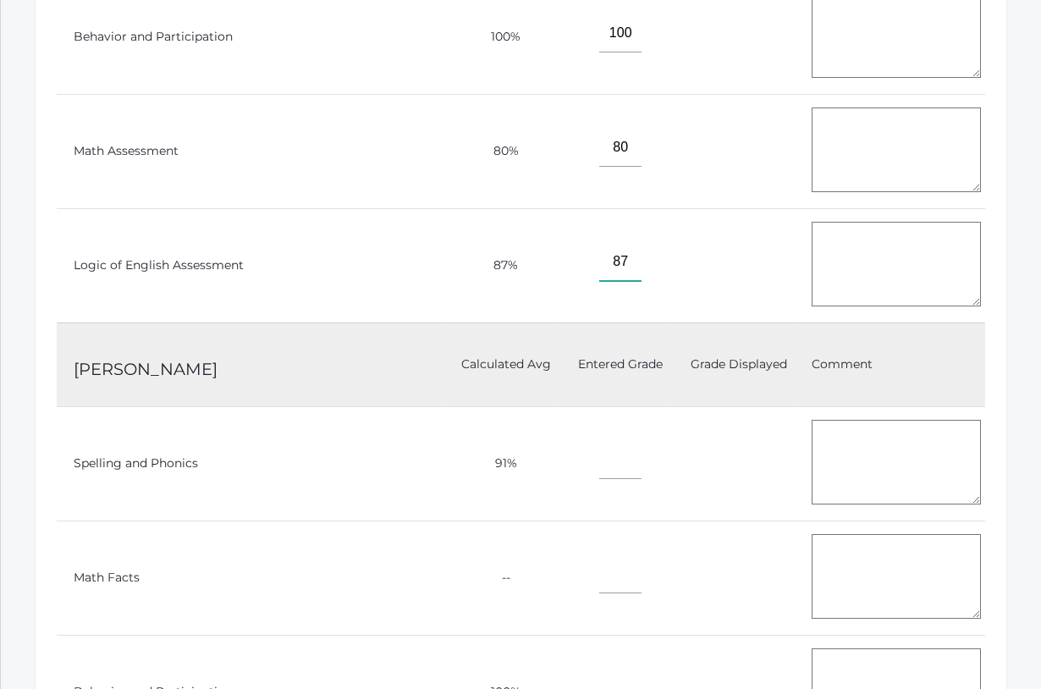
scroll to position [4707, 0]
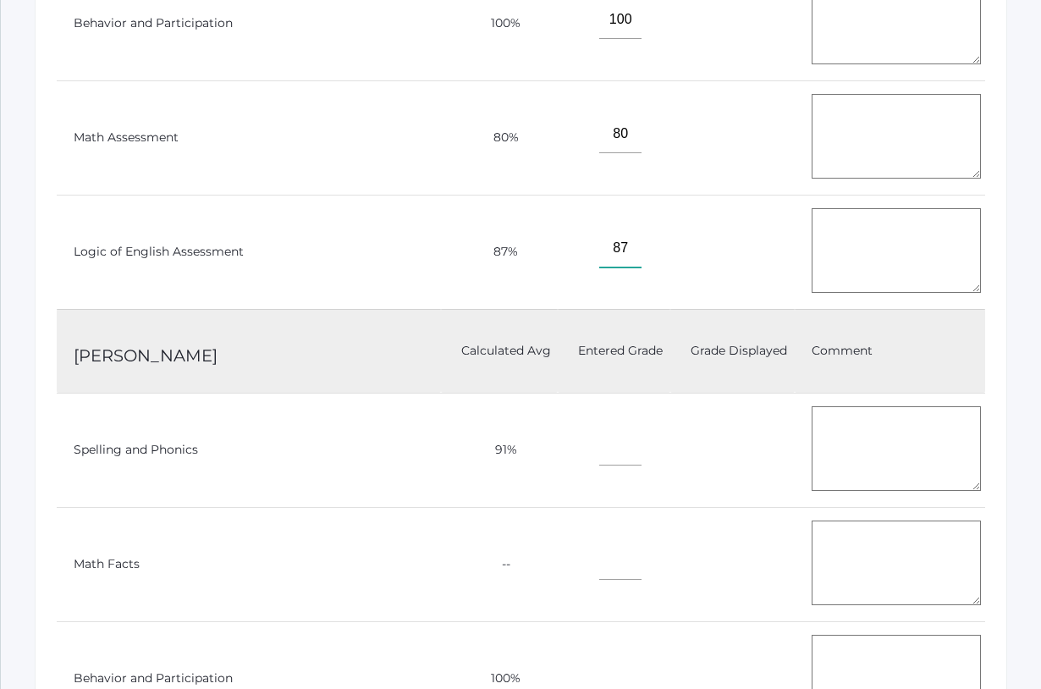
type input"] "87"
click at [599, 443] on input"] "text" at bounding box center [620, 447] width 42 height 38
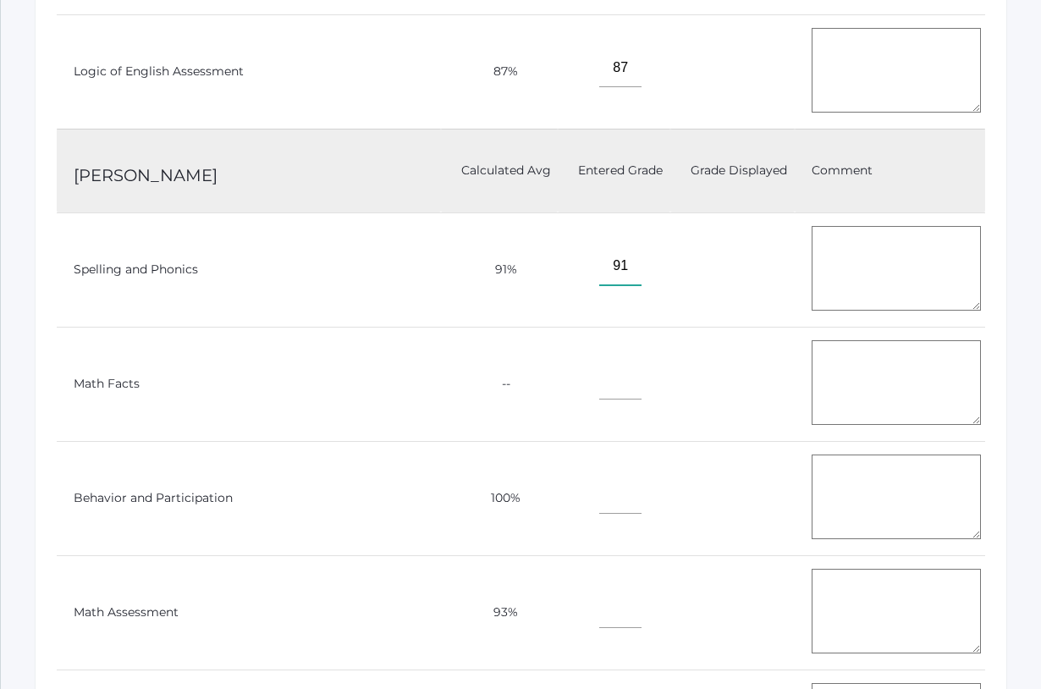
scroll to position [4891, 0]
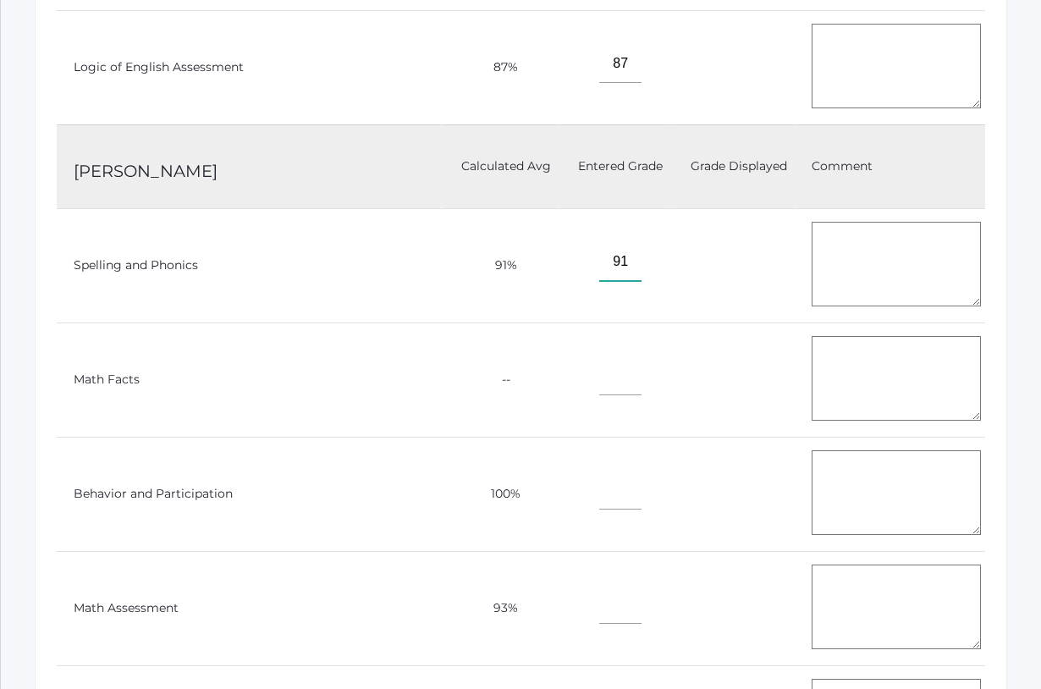
type input"] "91"
click at [599, 489] on input"] "text" at bounding box center [620, 491] width 42 height 38
type input"] "100"
click at [599, 589] on input"] "text" at bounding box center [620, 605] width 42 height 38
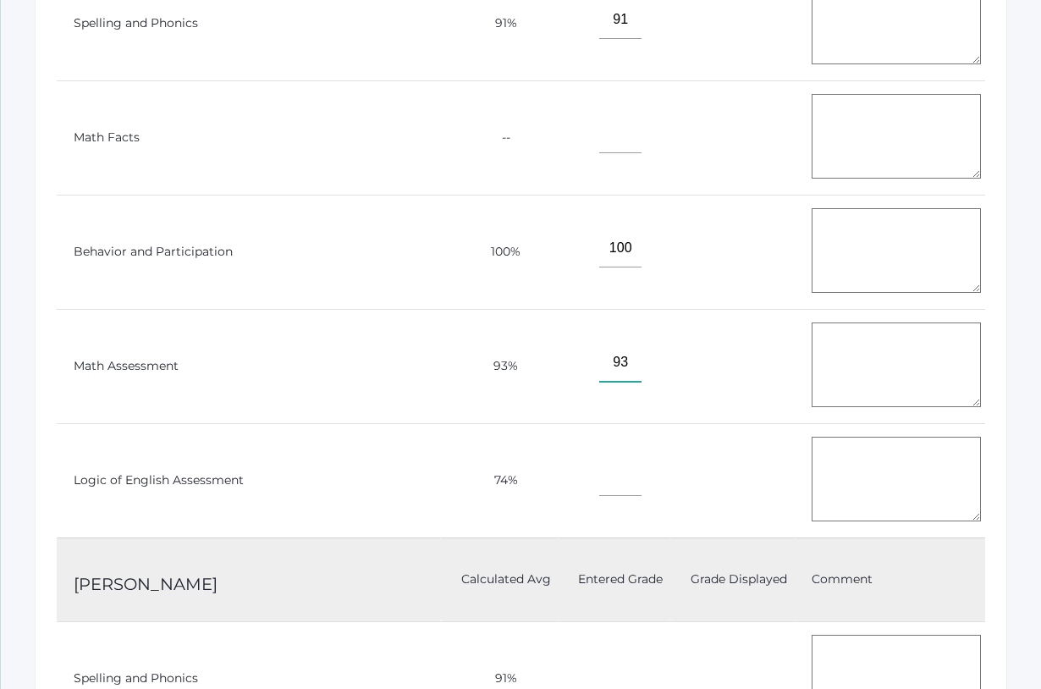
scroll to position [5134, 0]
type input"] "93"
click at [599, 475] on input"] "text" at bounding box center [620, 476] width 42 height 38
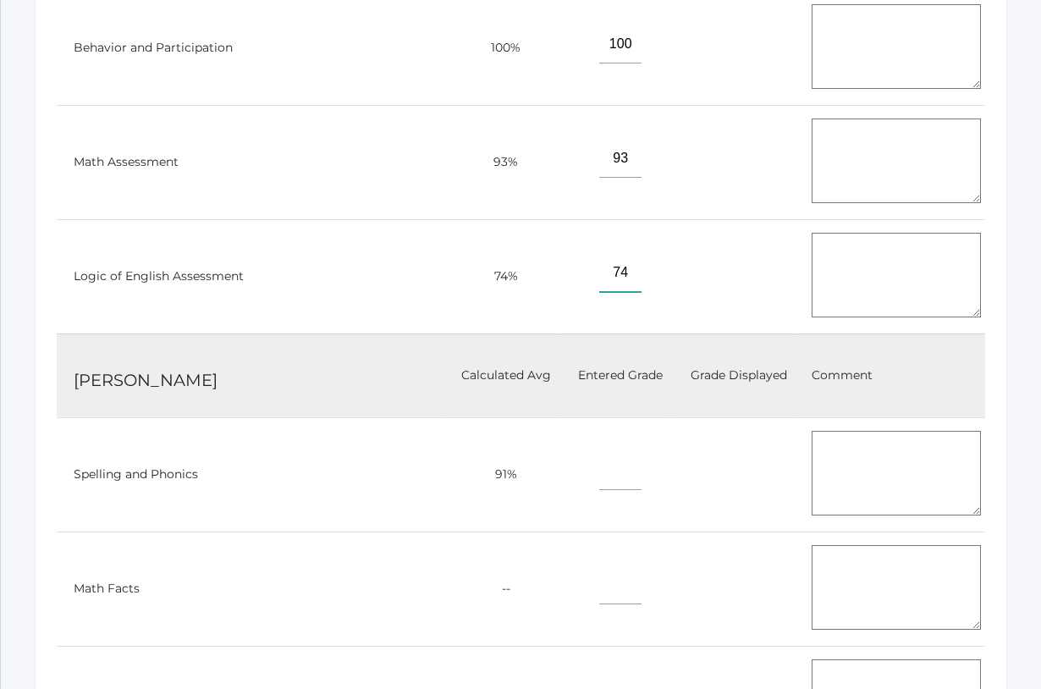
scroll to position [5338, 0]
type input"] "74"
click at [599, 462] on input"] "text" at bounding box center [620, 470] width 42 height 38
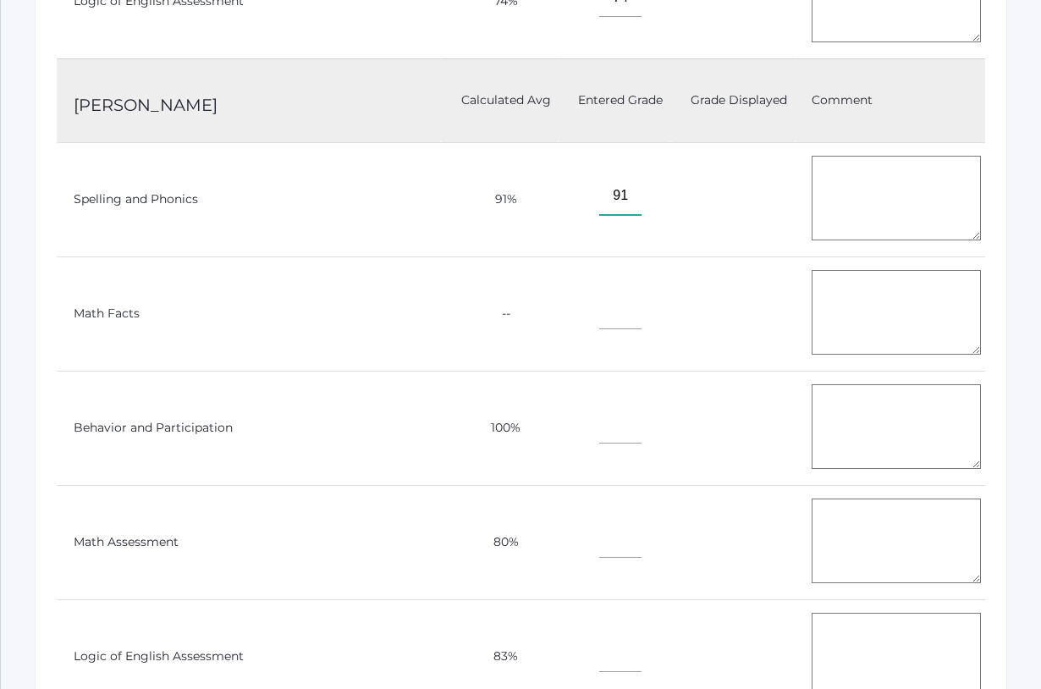
scroll to position [5613, 0]
type input"] "91"
click at [599, 422] on input"] "text" at bounding box center [620, 424] width 42 height 38
type input"] "100"
click at [599, 533] on input"] "text" at bounding box center [620, 538] width 42 height 38
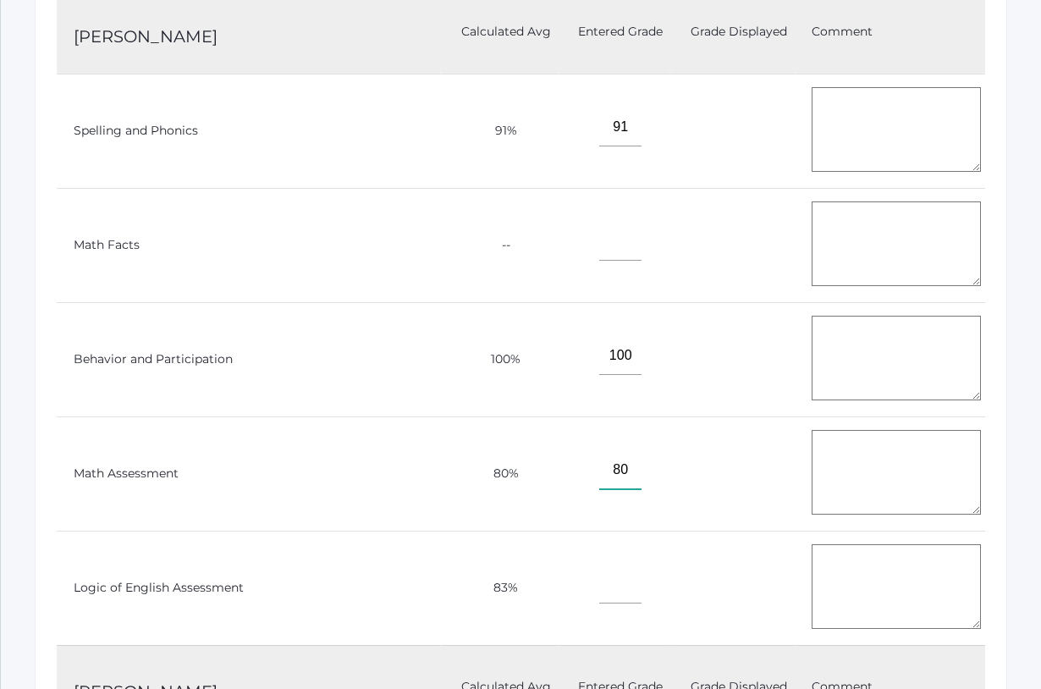
scroll to position [5700, 0]
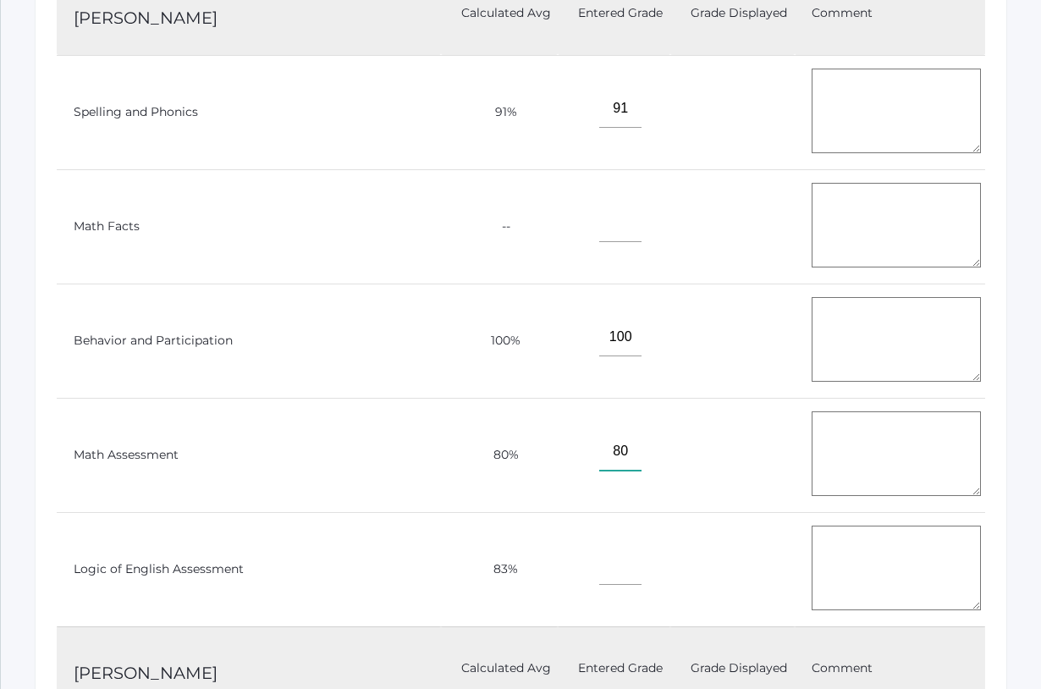
type input"] "80"
click at [599, 565] on input"] "text" at bounding box center [620, 566] width 42 height 38
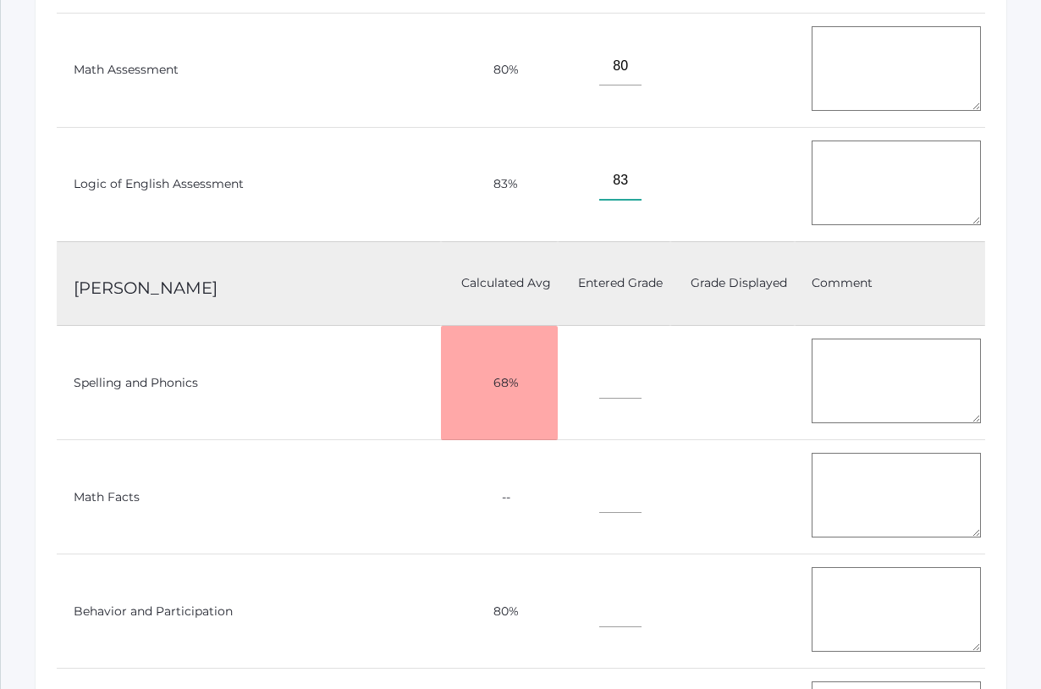
scroll to position [6087, 0]
type input"] "83"
click at [599, 376] on input"] "text" at bounding box center [620, 378] width 42 height 38
type input"] "68"
click at [599, 595] on input"] "text" at bounding box center [620, 606] width 42 height 38
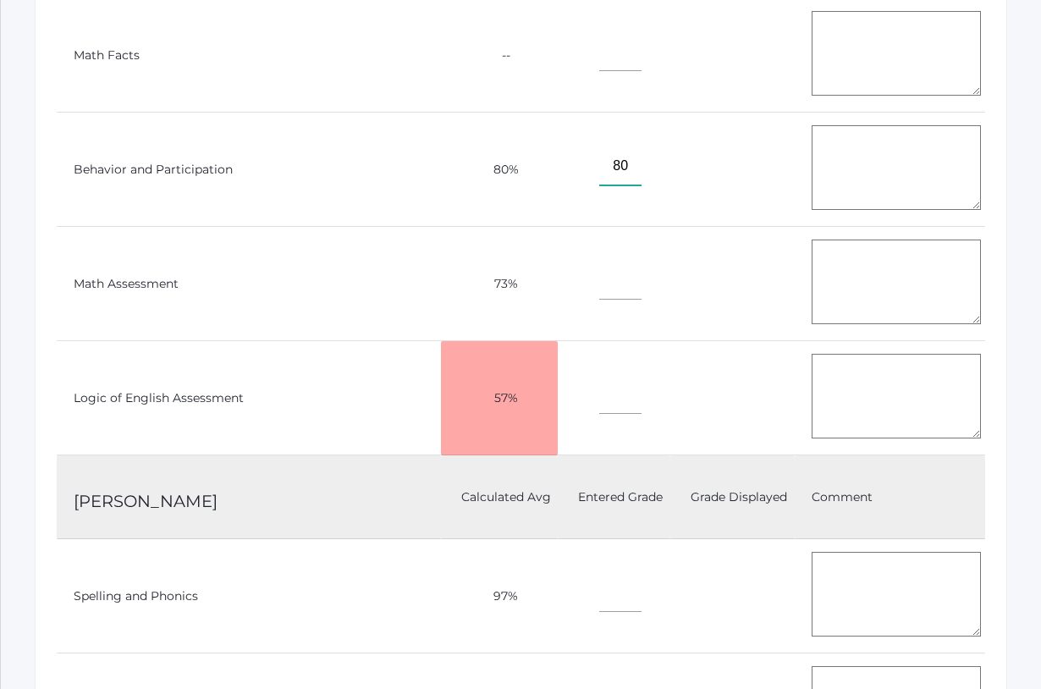
scroll to position [6528, 0]
type input"] "80"
click at [599, 269] on input"] "text" at bounding box center [620, 280] width 42 height 38
type input"] "73"
click at [599, 396] on input"] "text" at bounding box center [620, 394] width 42 height 38
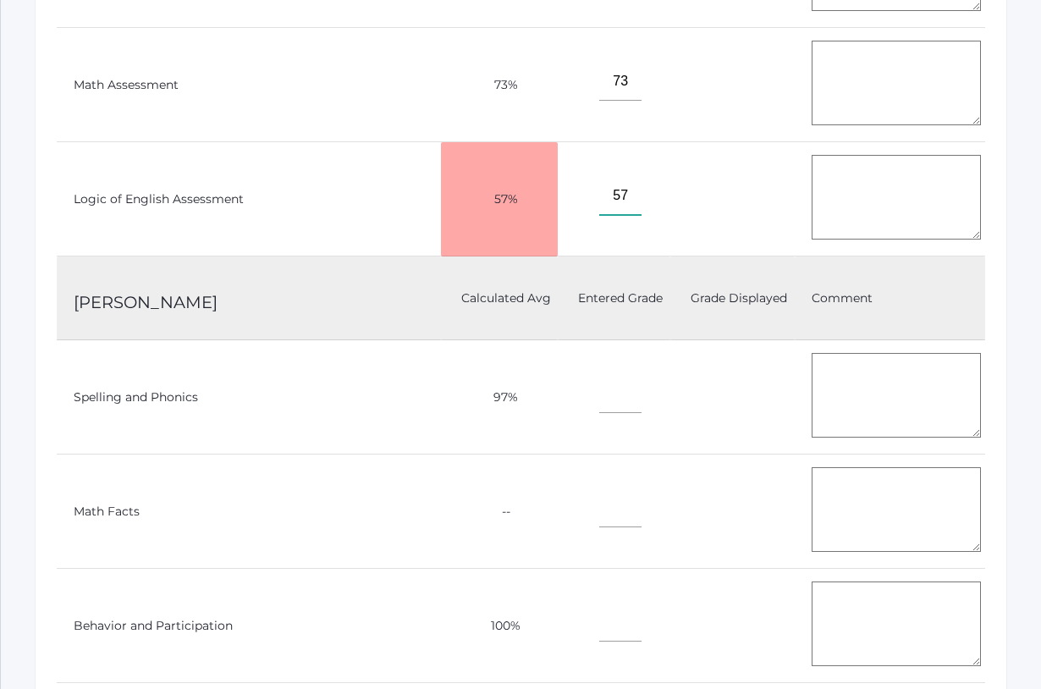
scroll to position [6738, 0]
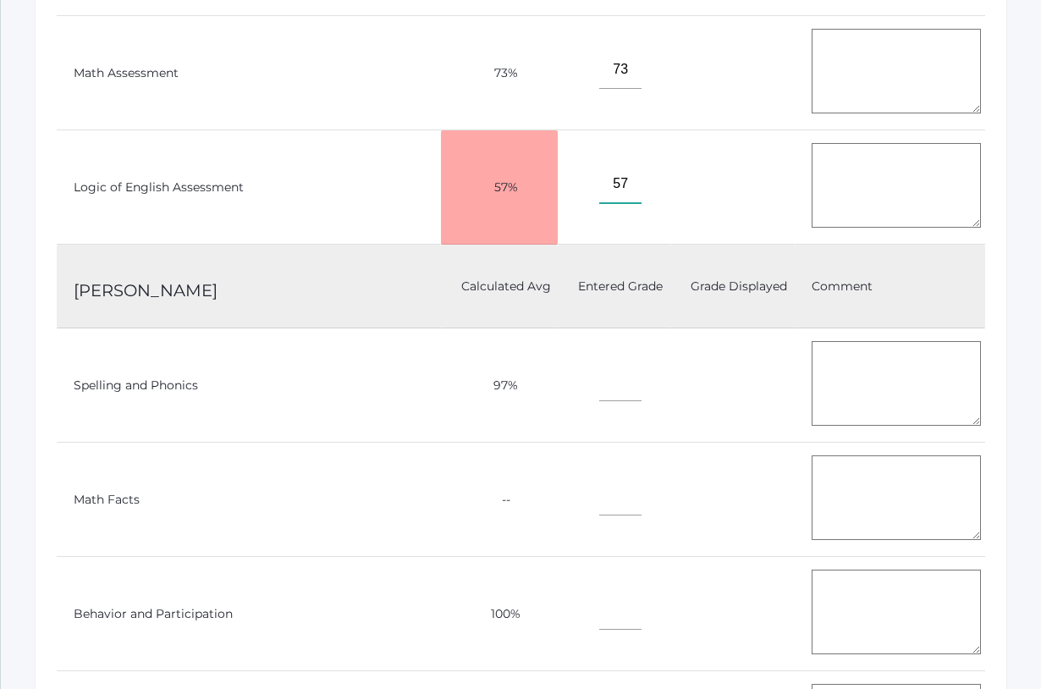
type input"] "57"
click at [599, 378] on input"] "text" at bounding box center [620, 382] width 42 height 38
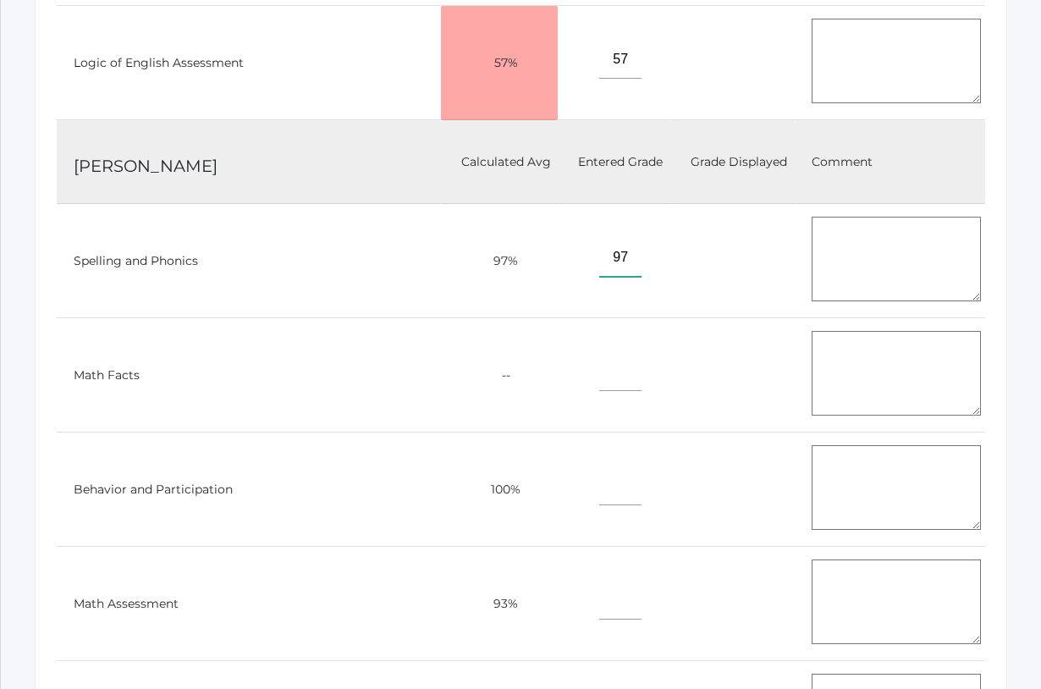
scroll to position [6865, 0]
type input"] "97"
click at [599, 476] on input"] "text" at bounding box center [620, 484] width 42 height 38
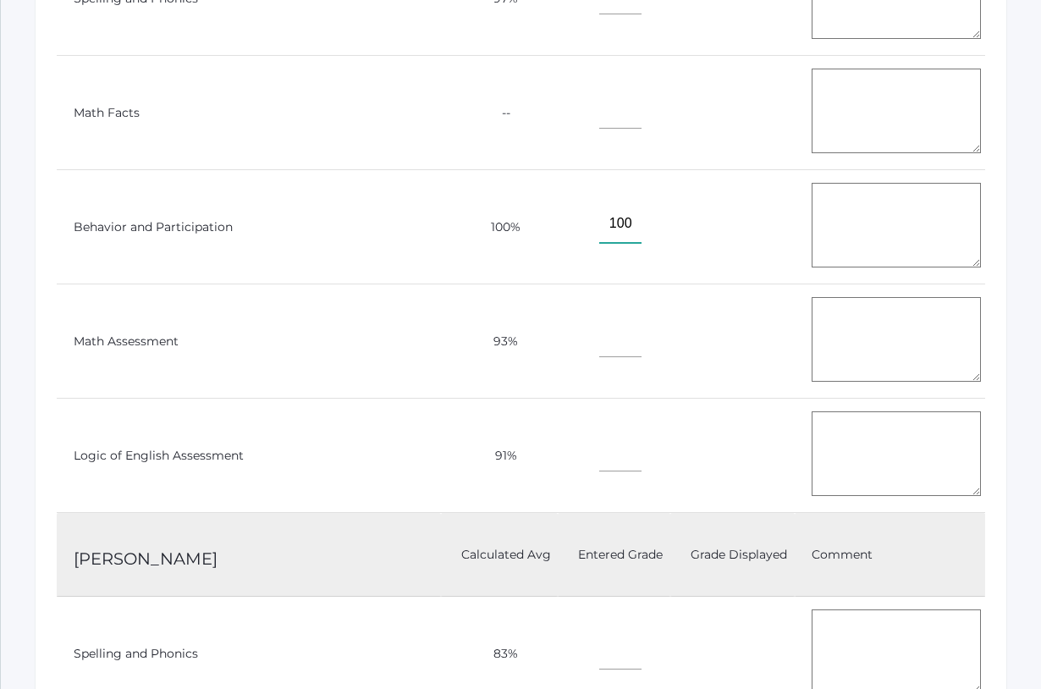
scroll to position [7132, 0]
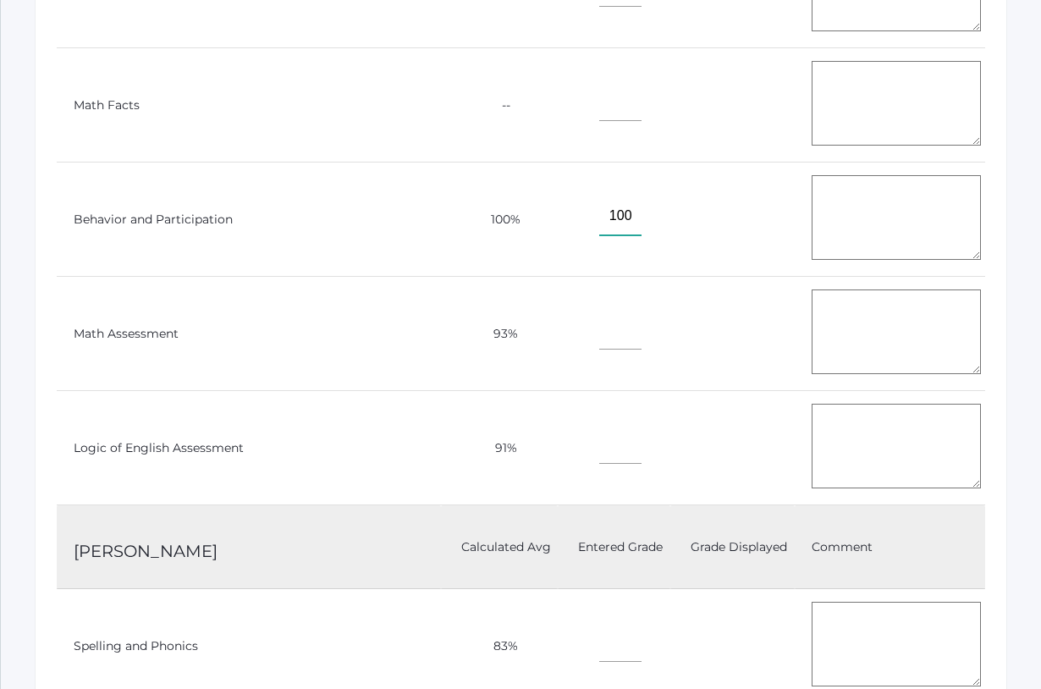
type input"] "100"
click at [599, 326] on input"] "text" at bounding box center [620, 331] width 42 height 38
type input"] "93"
click at [599, 435] on input"] "text" at bounding box center [620, 445] width 42 height 38
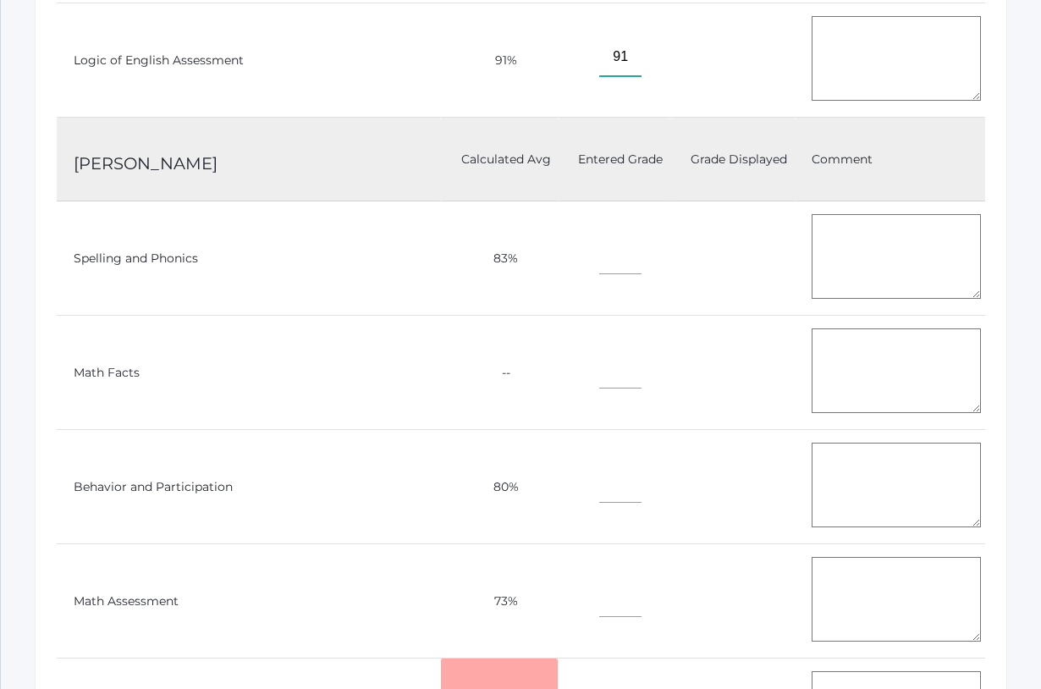
scroll to position [7523, 0]
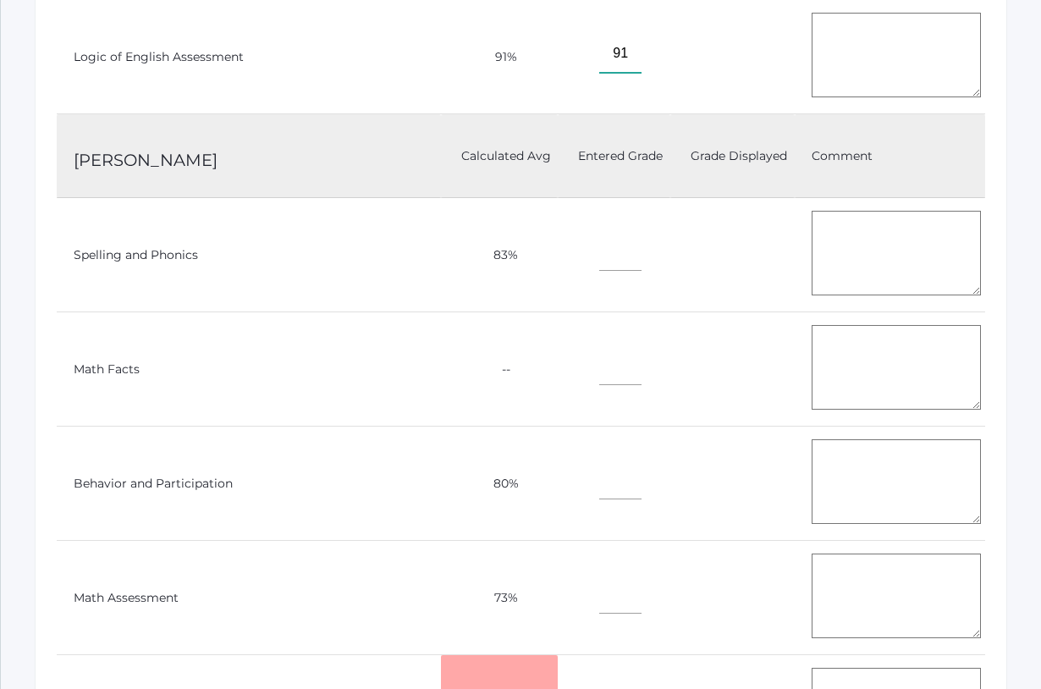
type input"] "91"
click at [558, 251] on td at bounding box center [614, 255] width 112 height 114
click at [599, 243] on input"] "text" at bounding box center [620, 252] width 42 height 38
type input"] "83"
click at [599, 464] on input"] "text" at bounding box center [620, 480] width 42 height 38
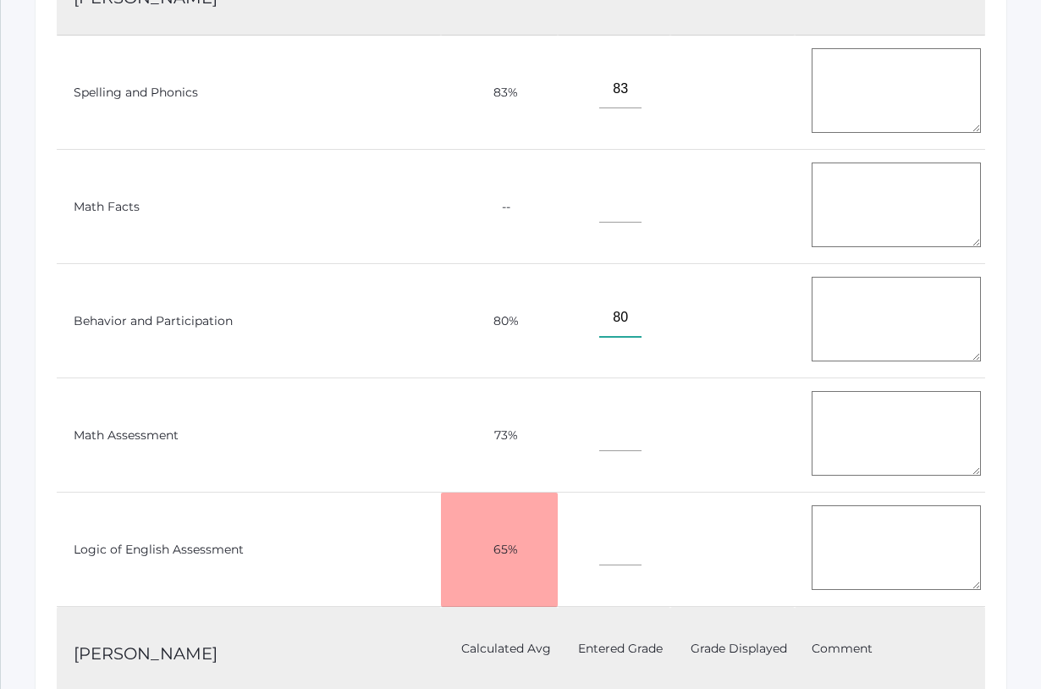
scroll to position [7730, 0]
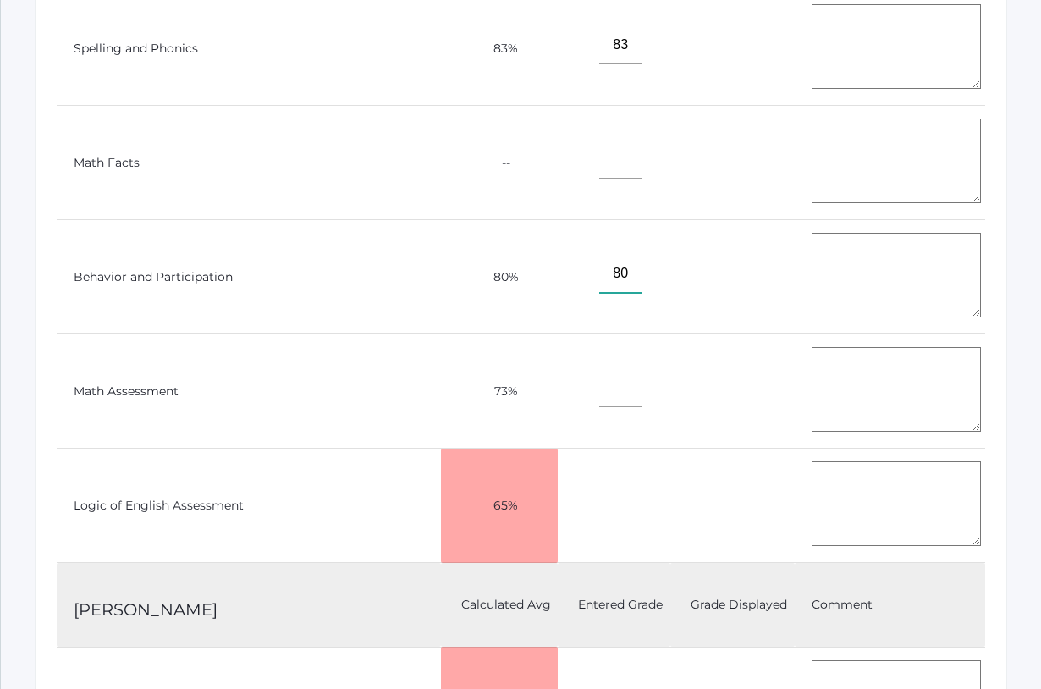
type input"] "80"
click at [599, 386] on input"] "text" at bounding box center [620, 388] width 42 height 38
type input"] "73"
click at [599, 505] on input"] "text" at bounding box center [620, 502] width 42 height 38
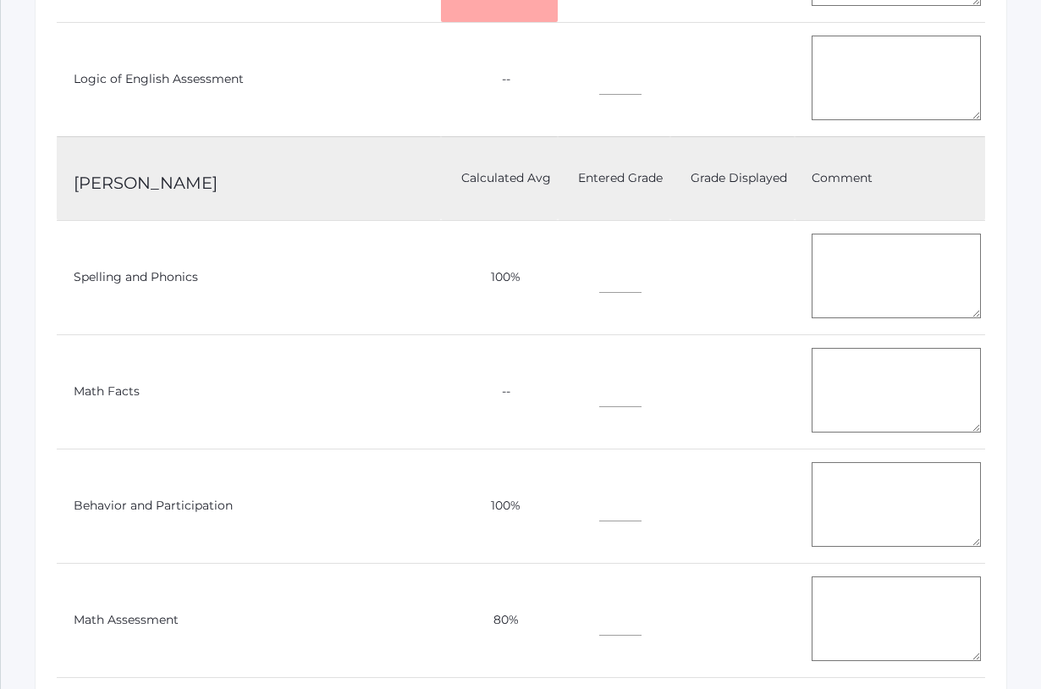
scroll to position [8823, 0]
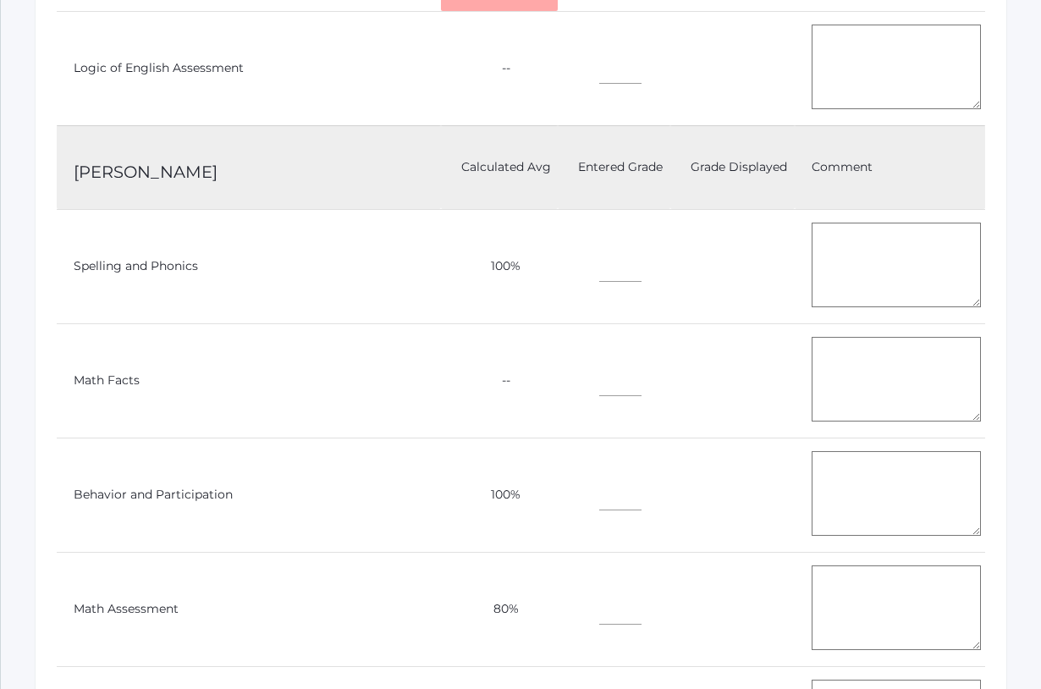
type input"] "65"
click at [599, 251] on input"] "text" at bounding box center [620, 263] width 42 height 38
type input"] "100"
click at [599, 482] on input"] "text" at bounding box center [620, 491] width 42 height 38
type input"] "100"
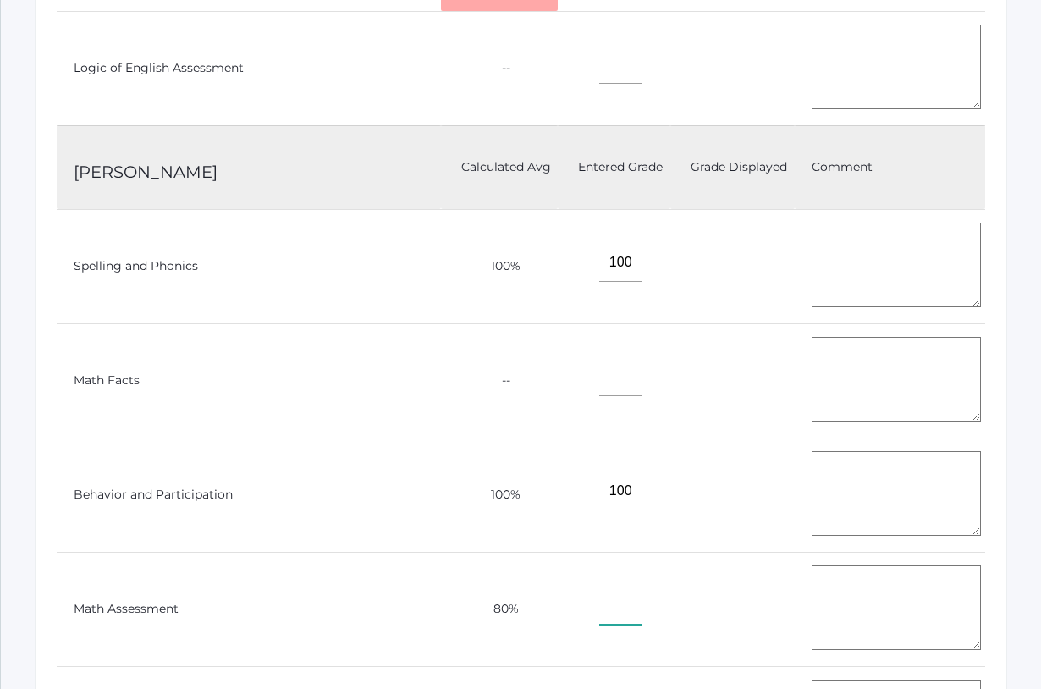
click at [599, 606] on input"] "text" at bounding box center [620, 606] width 42 height 38
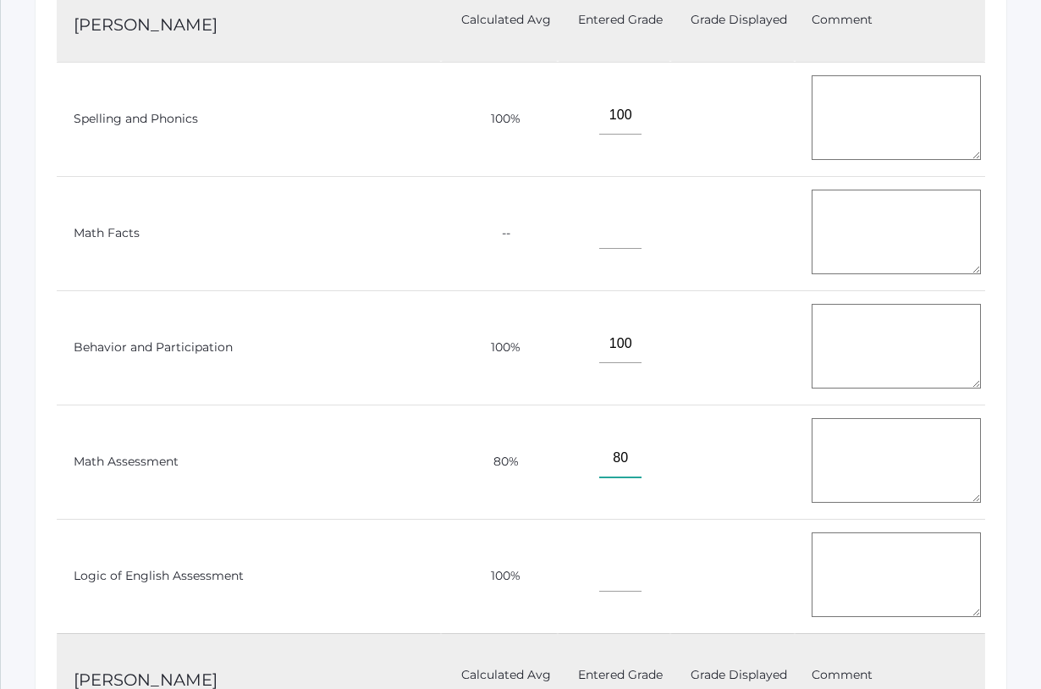
scroll to position [8985, 0]
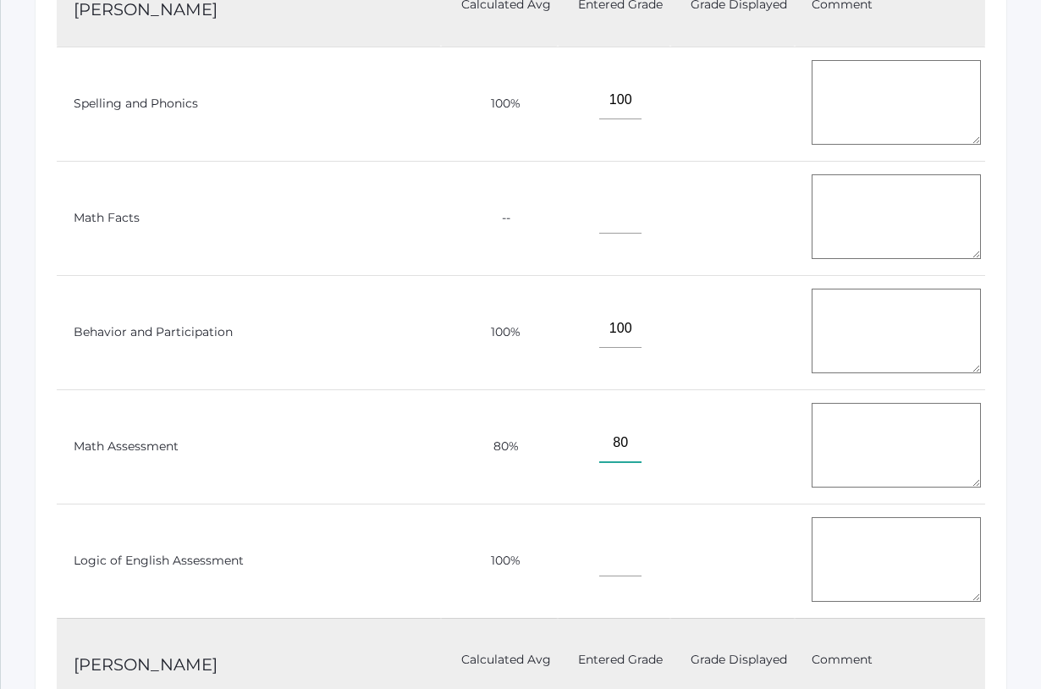
type input"] "80"
click at [599, 553] on input"] "text" at bounding box center [620, 557] width 42 height 38
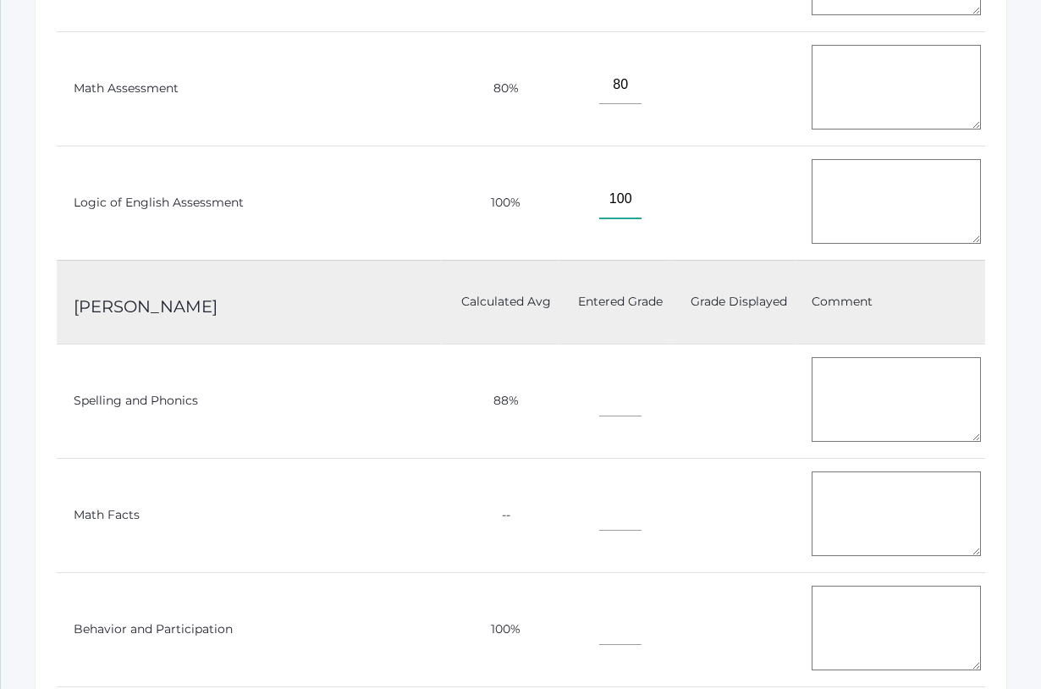
scroll to position [9344, 0]
type input"] "100"
click at [599, 390] on input"] "text" at bounding box center [620, 397] width 42 height 38
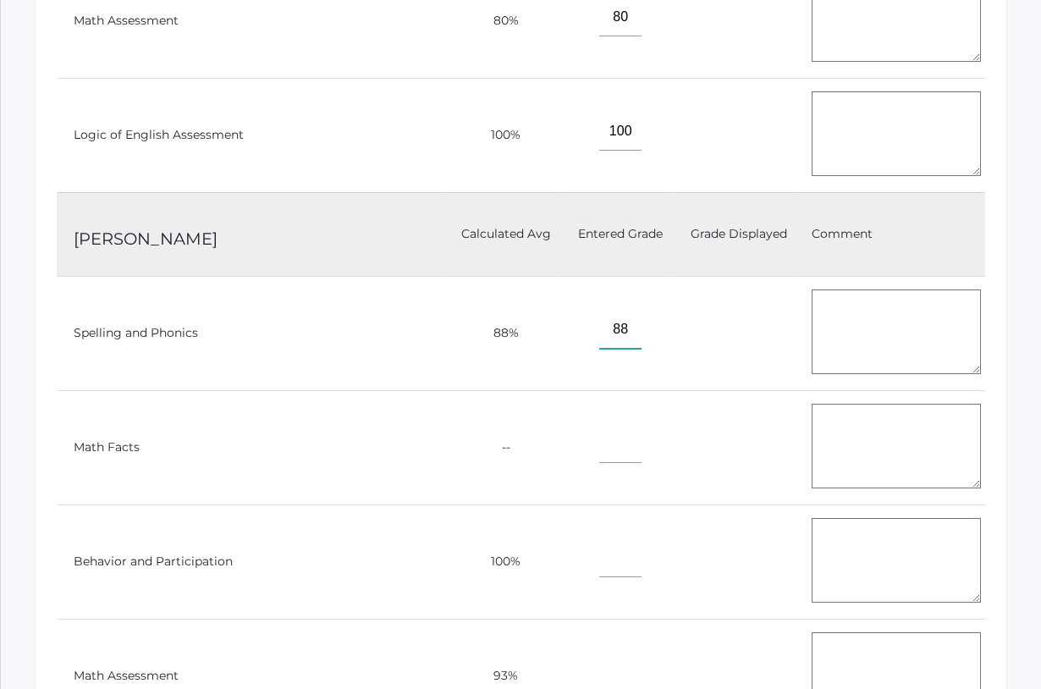
scroll to position [9413, 0]
type input"] "88"
click at [599, 553] on input"] "text" at bounding box center [620, 557] width 42 height 38
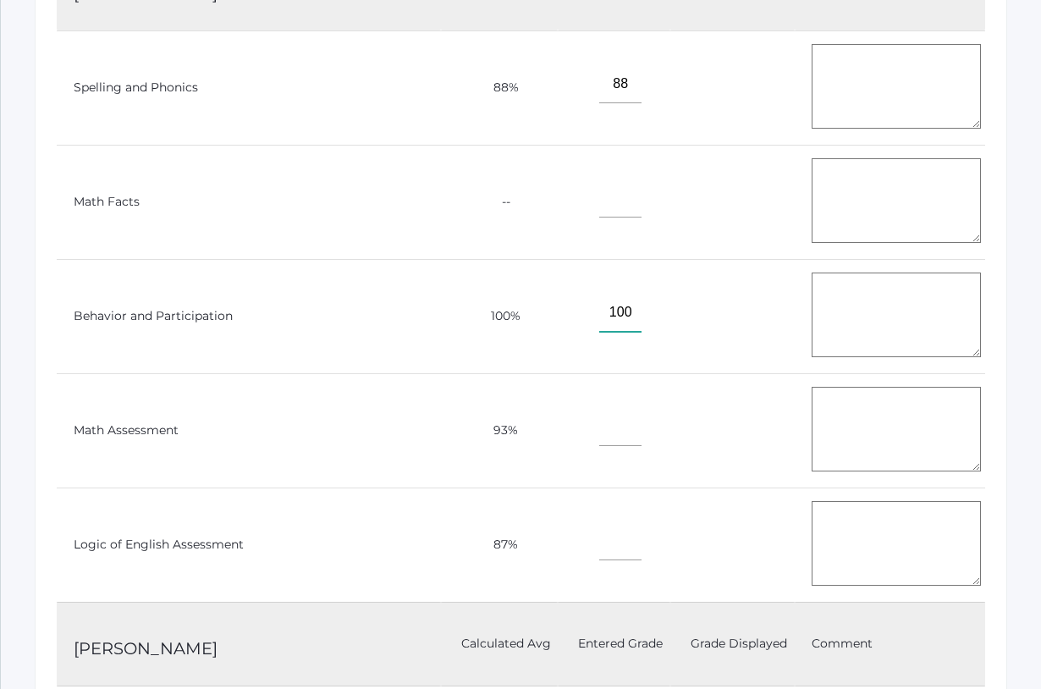
scroll to position [9653, 0]
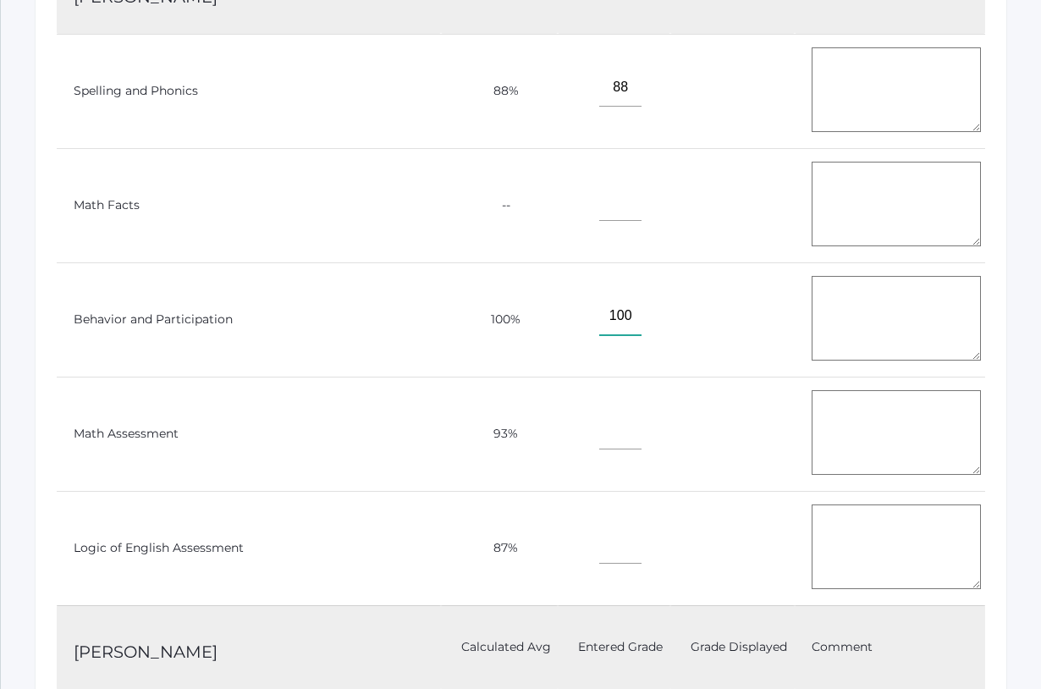
type input"] "100"
click at [599, 414] on input"] "text" at bounding box center [620, 430] width 42 height 38
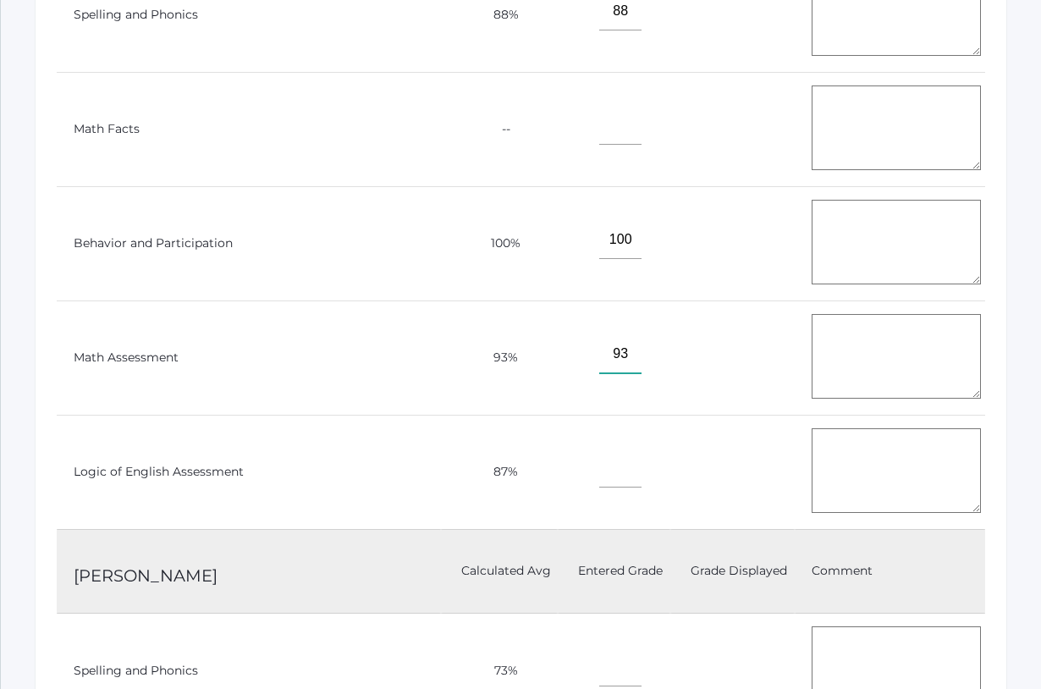
scroll to position [9737, 0]
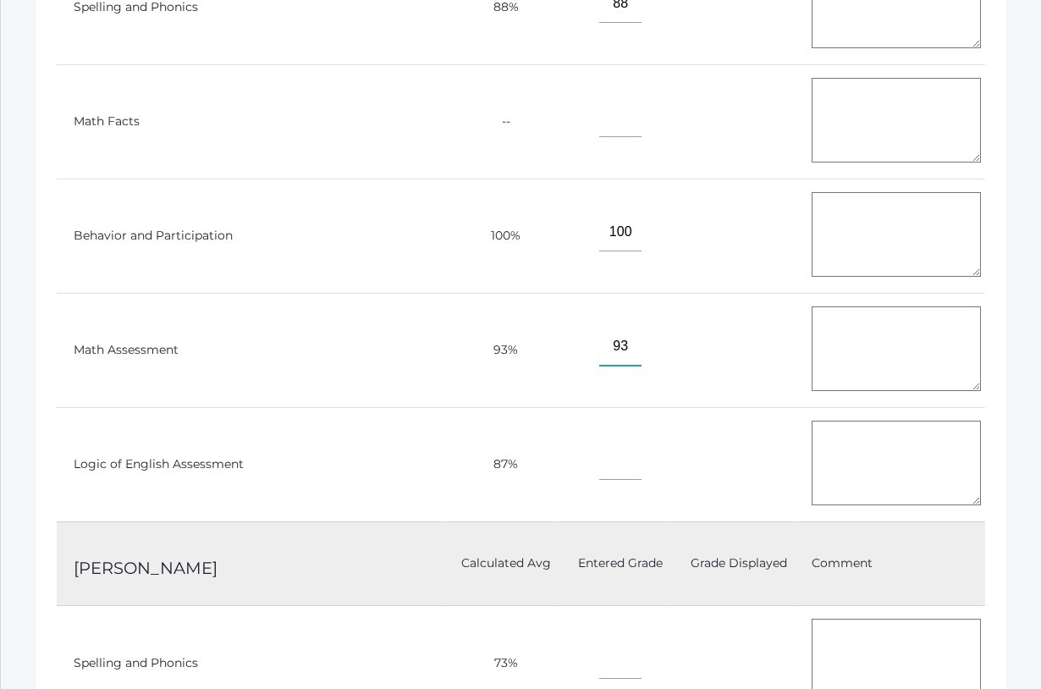
type input"] "93"
click at [599, 454] on input"] "text" at bounding box center [620, 461] width 42 height 38
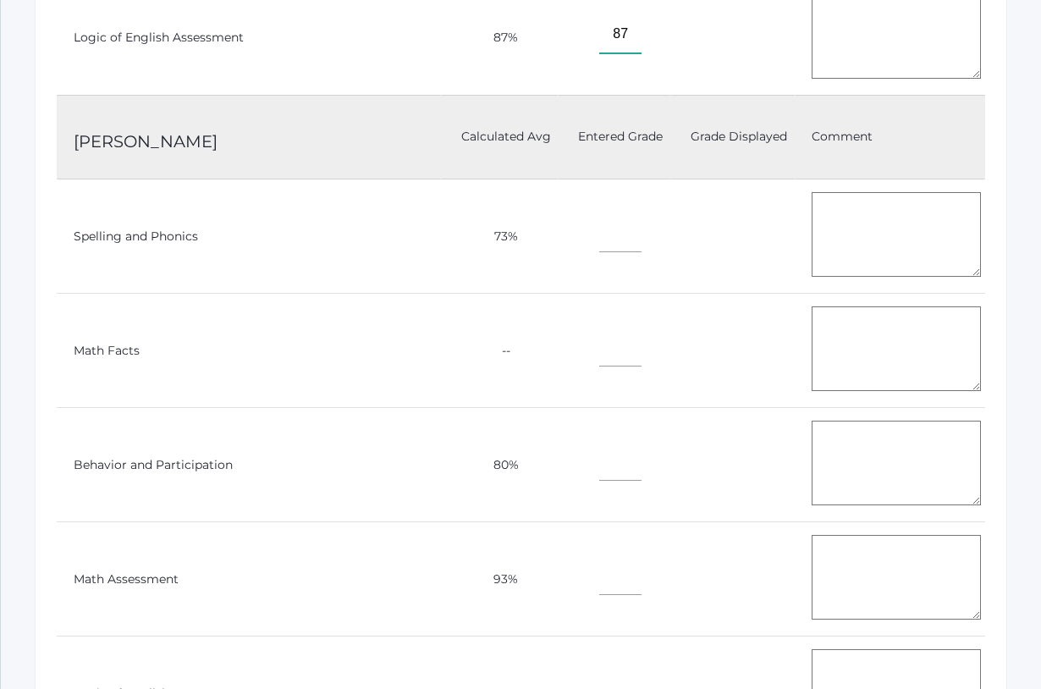
scroll to position [10174, 0]
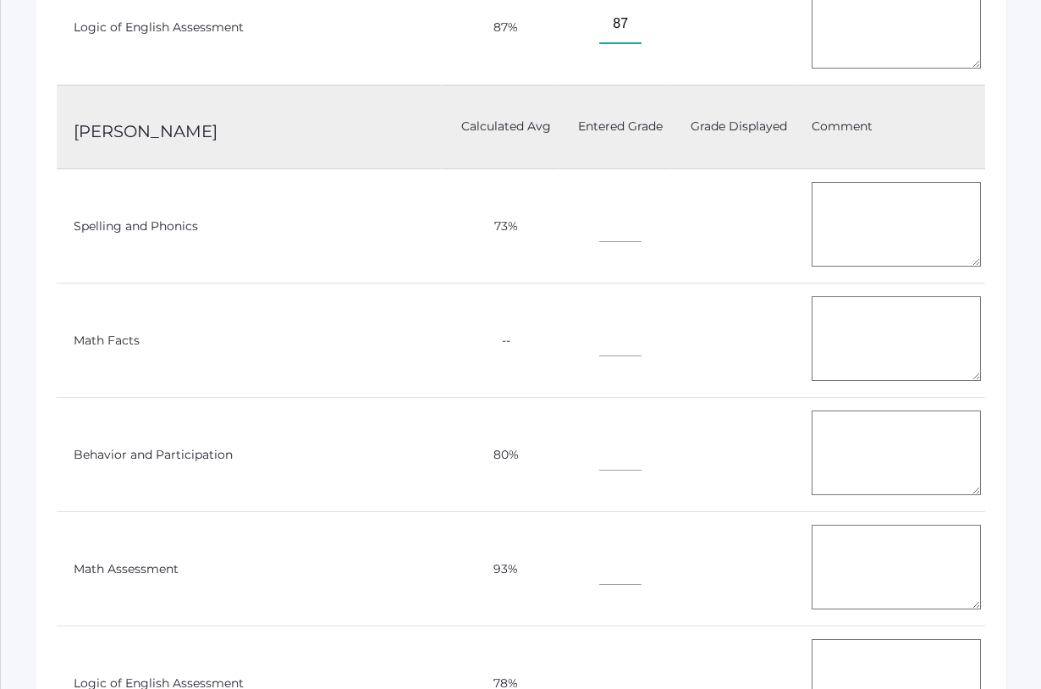
type input"] "87"
click at [599, 216] on input"] "text" at bounding box center [620, 223] width 42 height 38
type input"] "73"
click at [558, 459] on td at bounding box center [614, 455] width 112 height 114
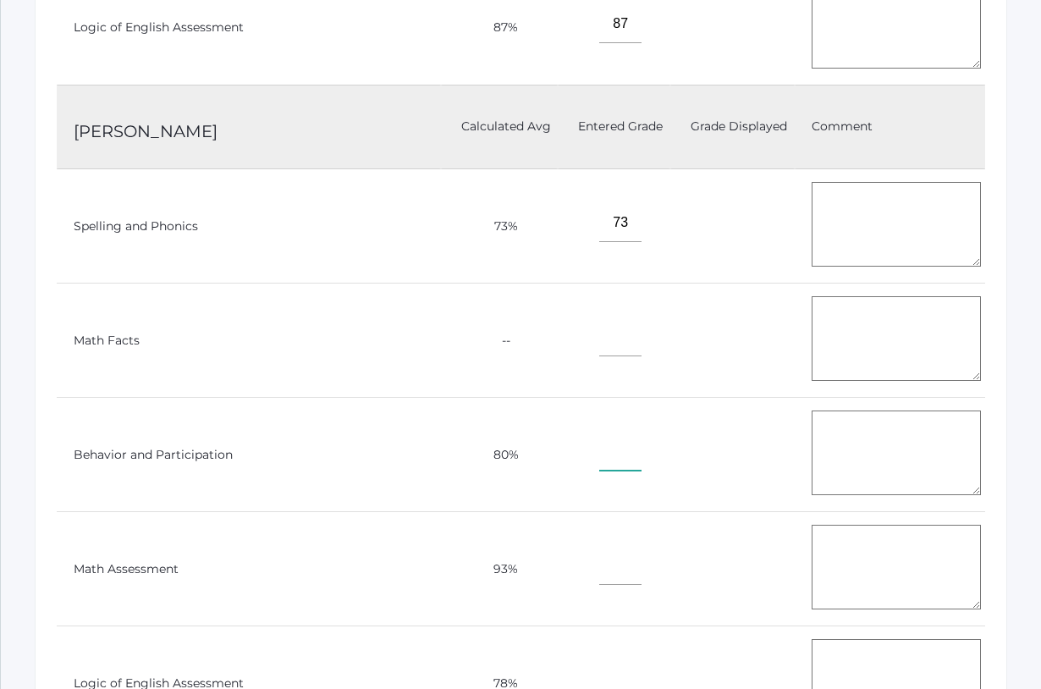
click at [599, 444] on input"] "text" at bounding box center [620, 452] width 42 height 38
type input"] "80"
click at [599, 551] on input"] "text" at bounding box center [620, 566] width 42 height 38
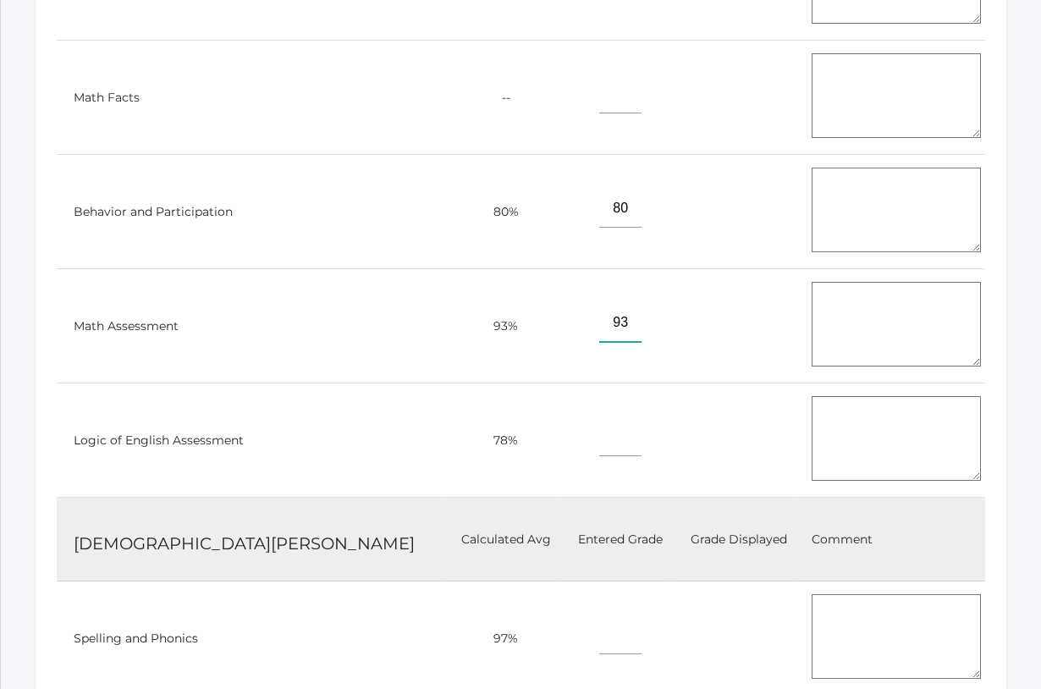
scroll to position [10435, 0]
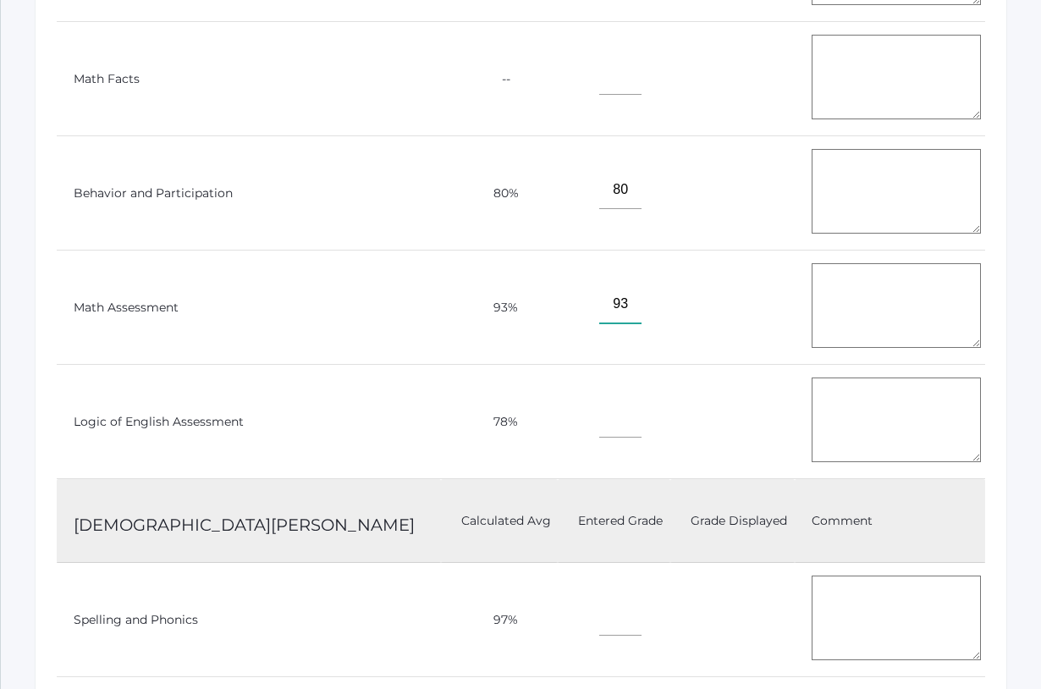
type input"] "93"
click at [599, 422] on input"] "text" at bounding box center [620, 419] width 42 height 38
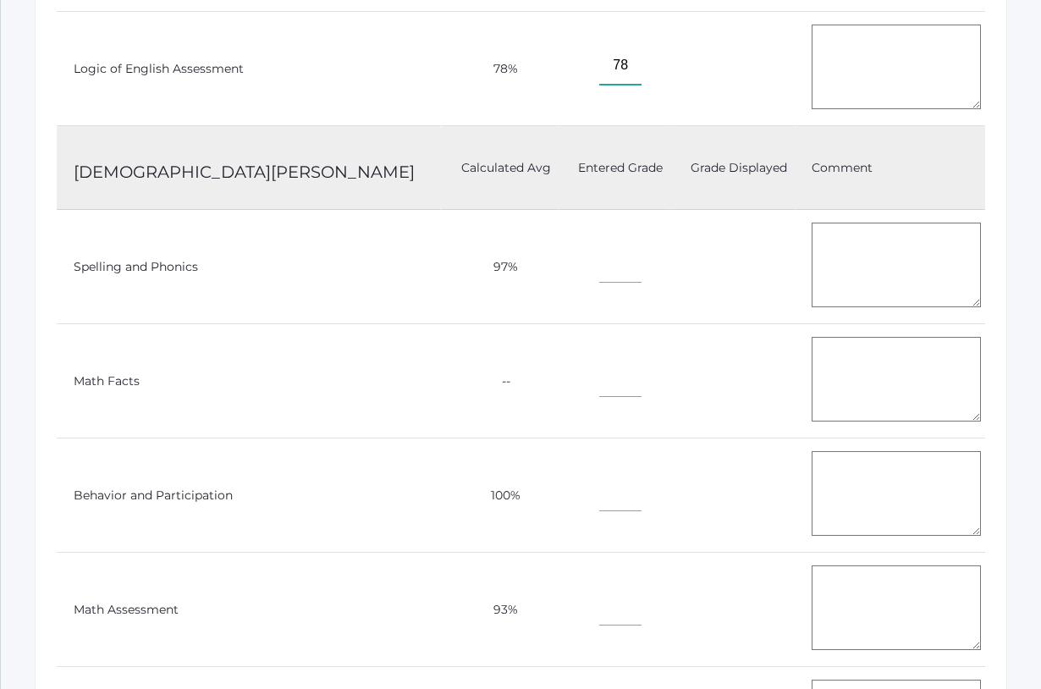
scroll to position [10809, 0]
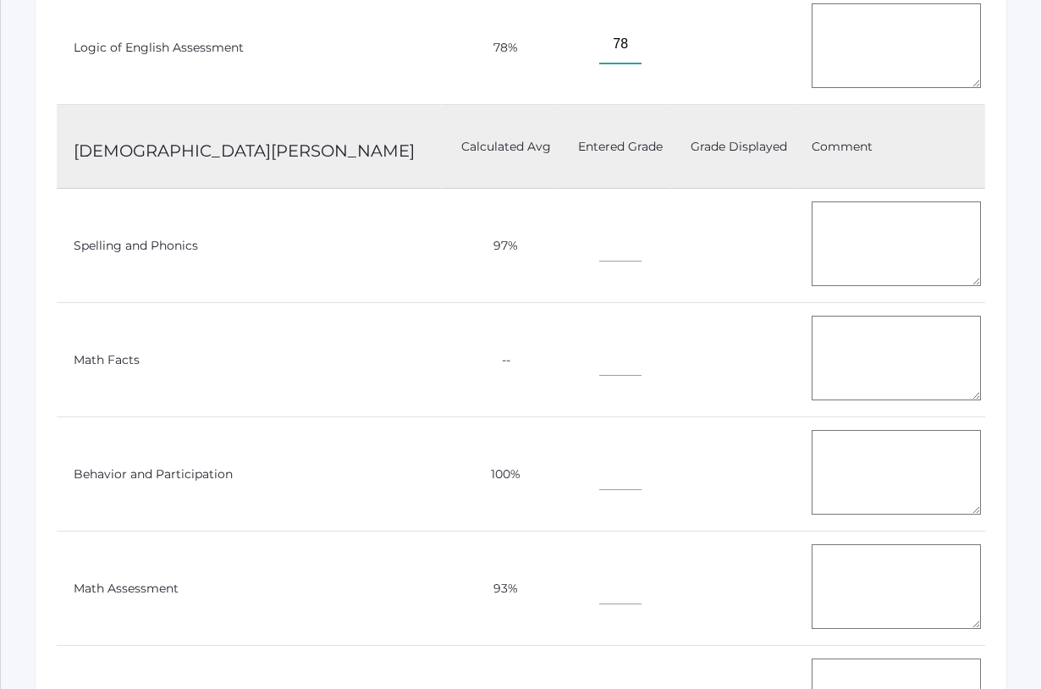
type input"] "78"
click at [599, 234] on input"] "text" at bounding box center [620, 242] width 42 height 38
type input"] "7"
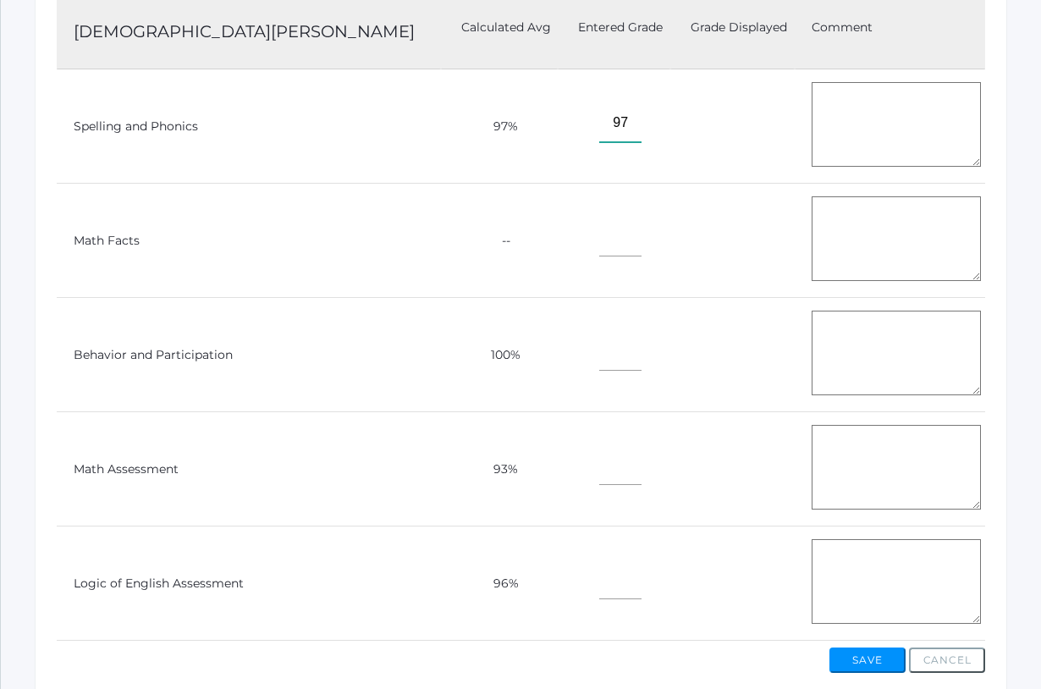
scroll to position [10955, 0]
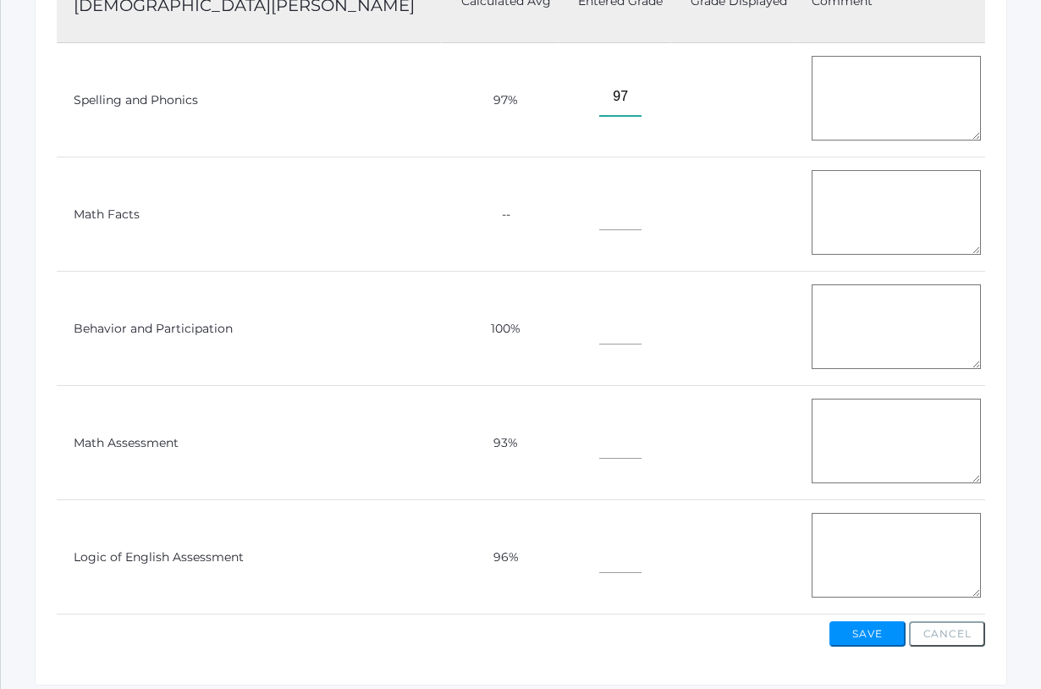
type input"] "97"
click at [599, 315] on input"] "text" at bounding box center [620, 325] width 42 height 38
type input"] "100"
click at [599, 431] on input"] "text" at bounding box center [620, 440] width 42 height 38
type input"] "93"
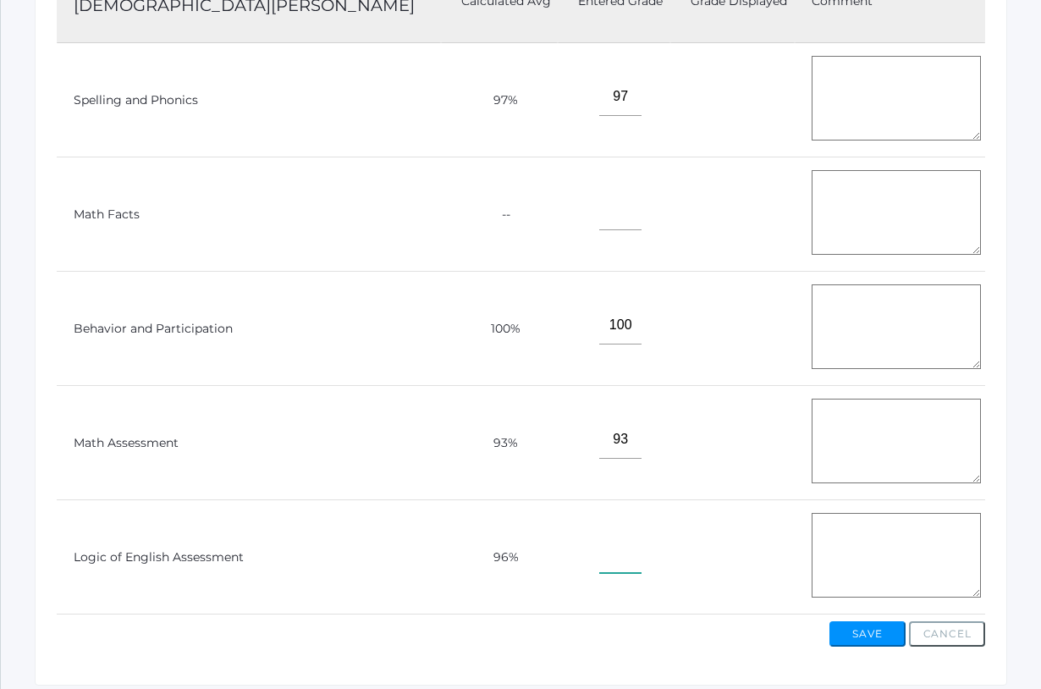
click at [599, 540] on input"] "text" at bounding box center [620, 554] width 42 height 38
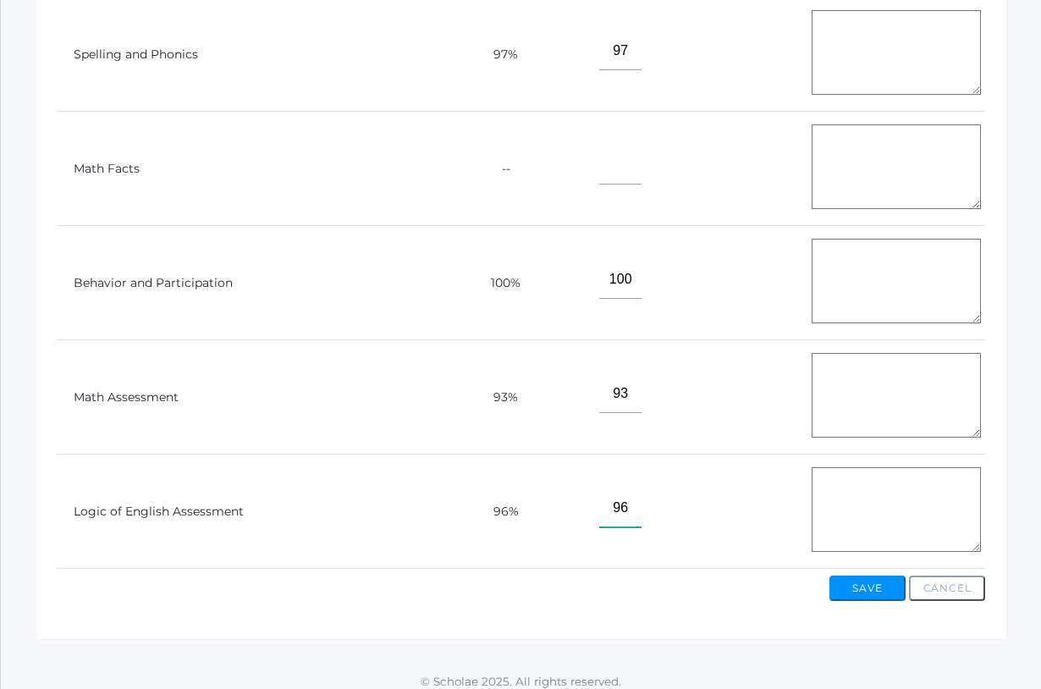
scroll to position [11000, 0]
type input"] "96"
click at [861, 576] on button "Save" at bounding box center [868, 588] width 76 height 25
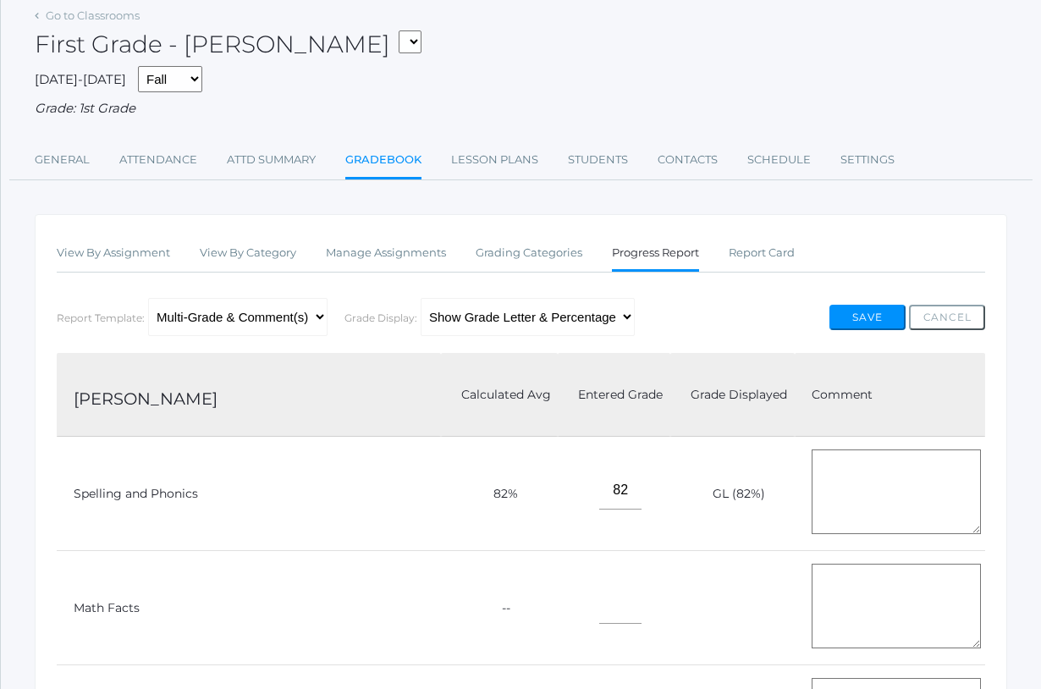
scroll to position [119, 0]
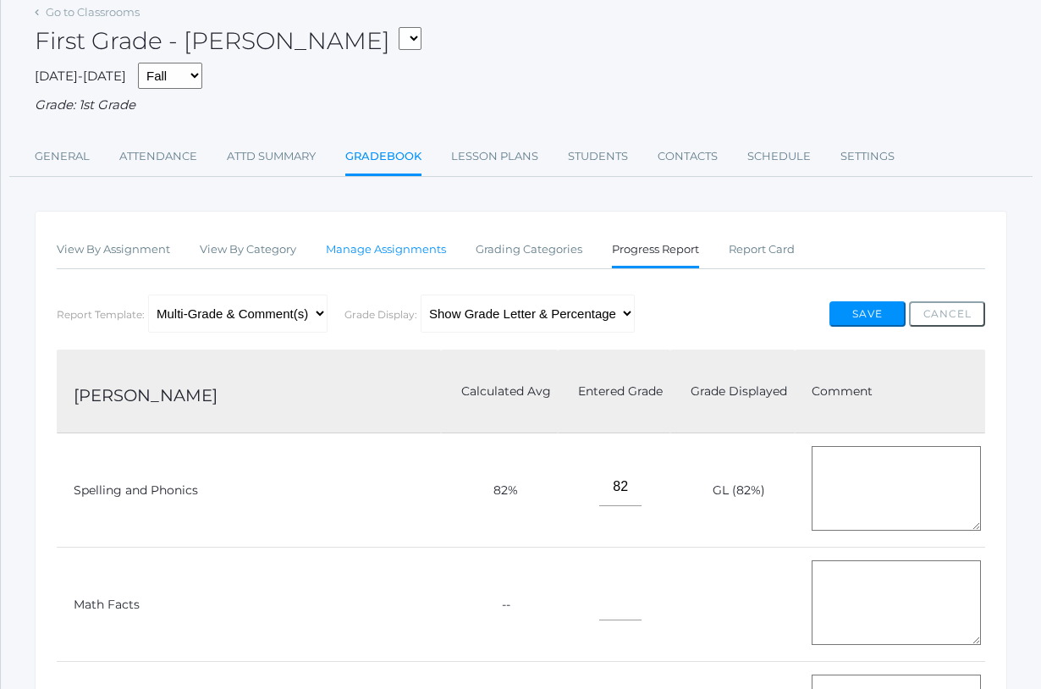
click at [412, 246] on link "Manage Assignments" at bounding box center [386, 250] width 120 height 34
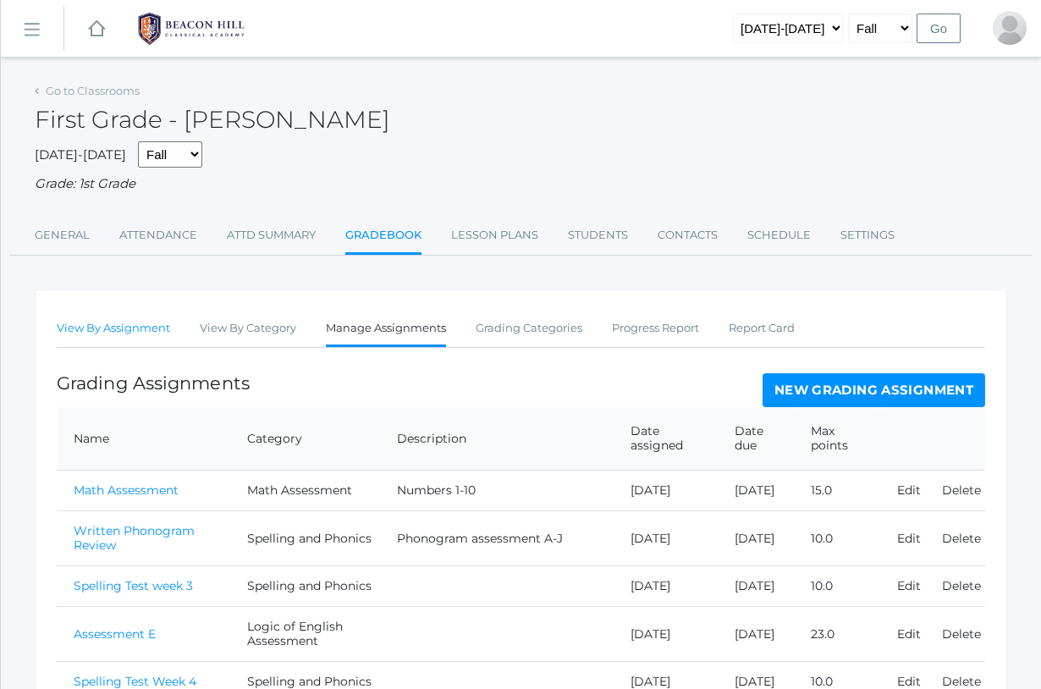
click at [140, 318] on link "View By Assignment" at bounding box center [113, 329] width 113 height 34
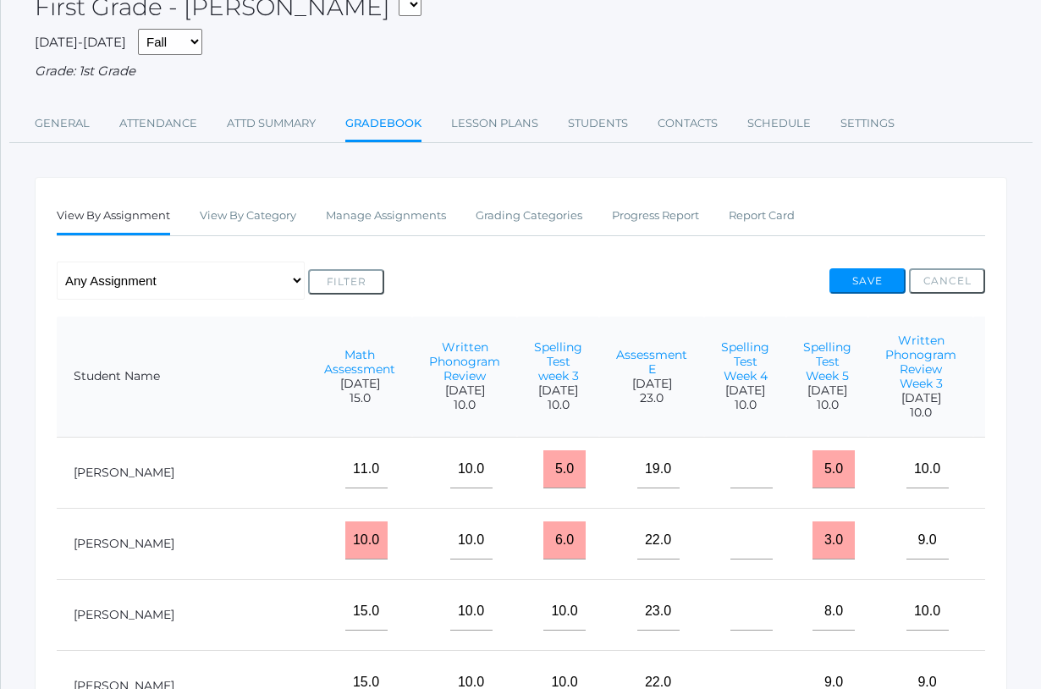
scroll to position [0, 143]
